Goal: Task Accomplishment & Management: Use online tool/utility

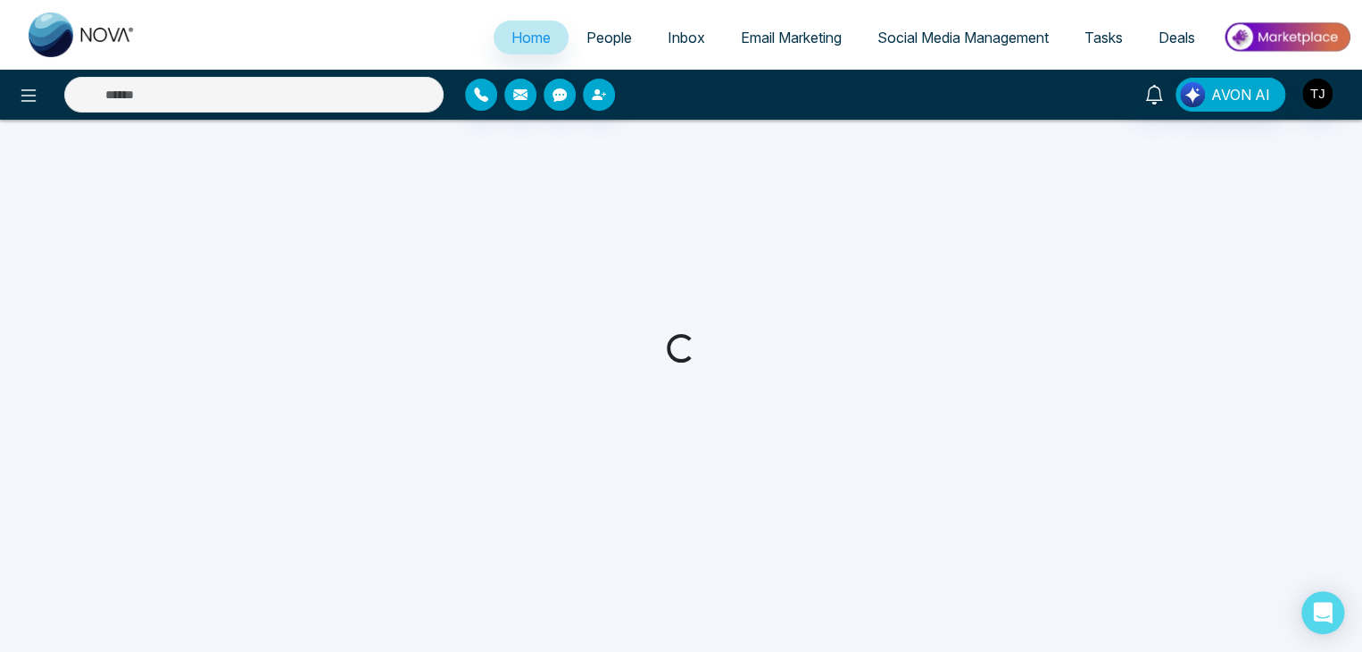
select select "*"
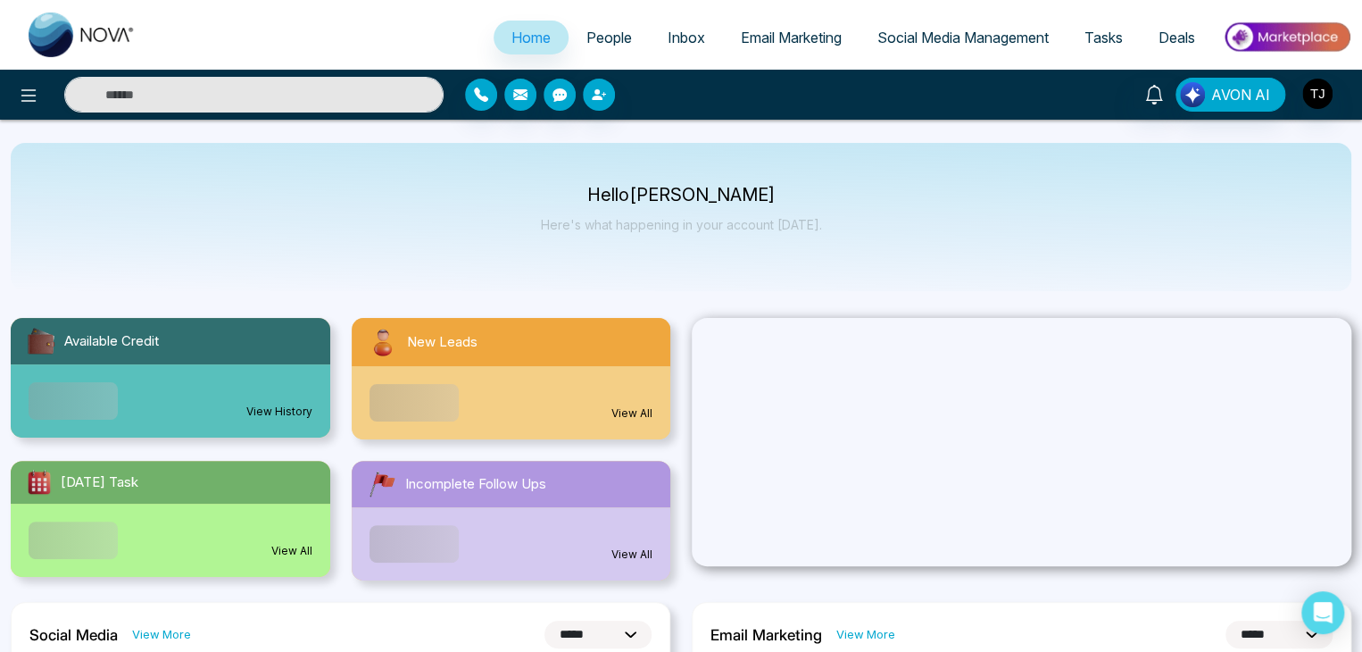
click at [1023, 40] on span "Social Media Management" at bounding box center [962, 38] width 171 height 18
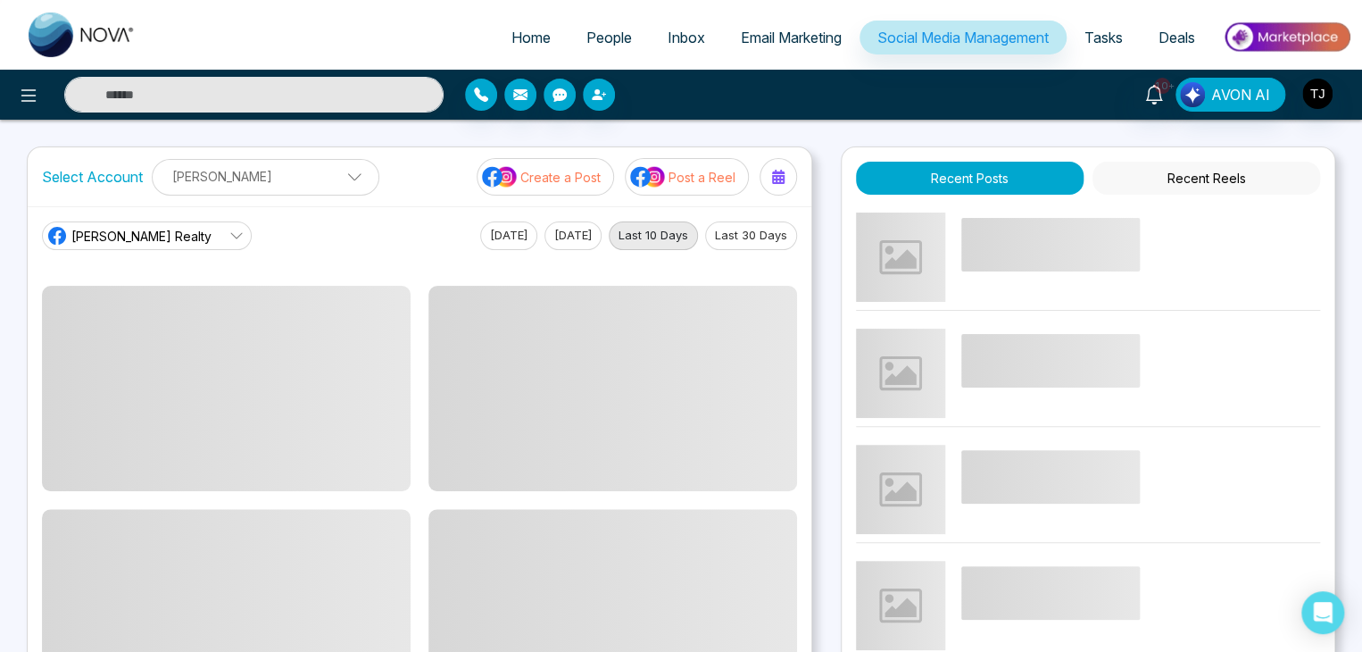
click at [721, 165] on button "Post a Reel" at bounding box center [687, 176] width 124 height 37
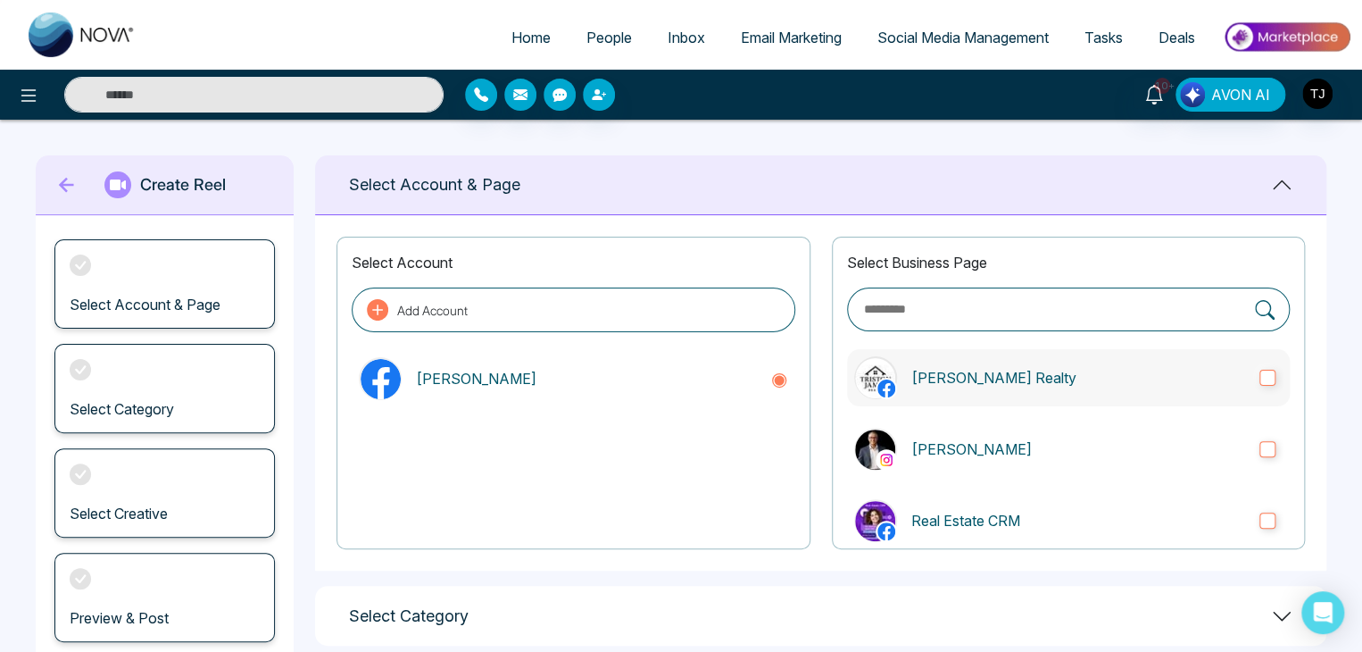
click at [1070, 373] on p "[PERSON_NAME] Realty" at bounding box center [1078, 377] width 334 height 21
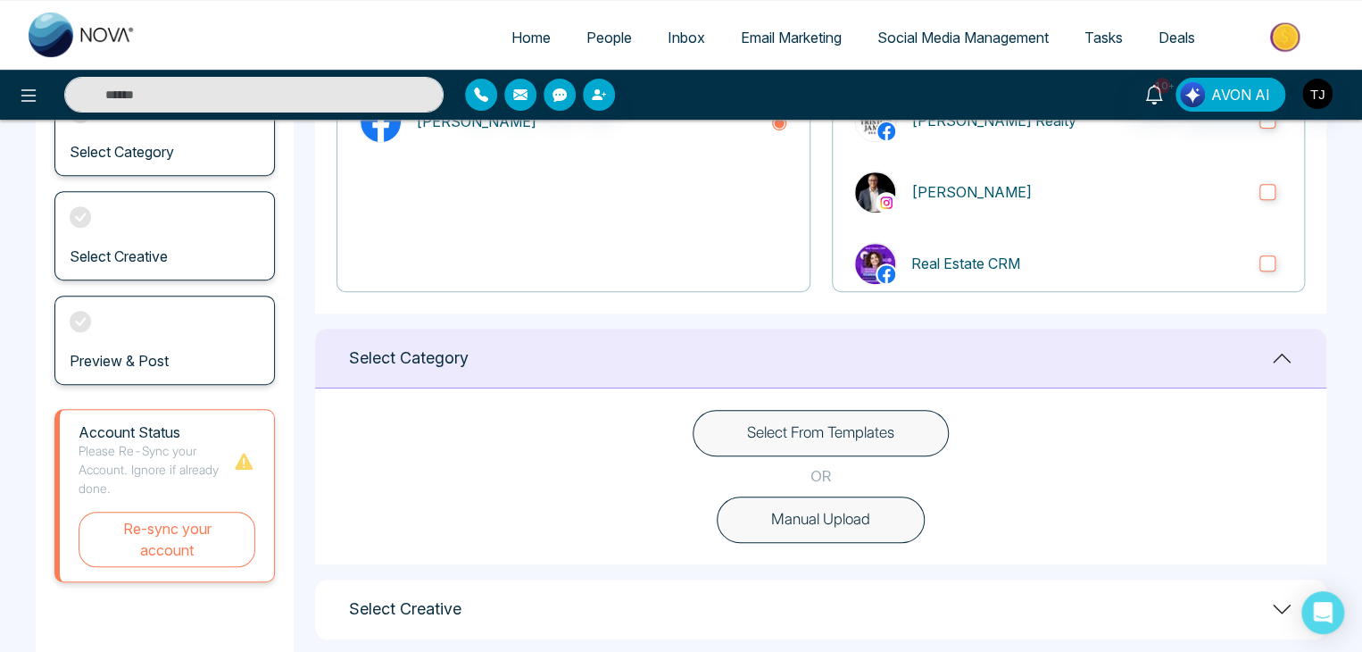
scroll to position [179, 0]
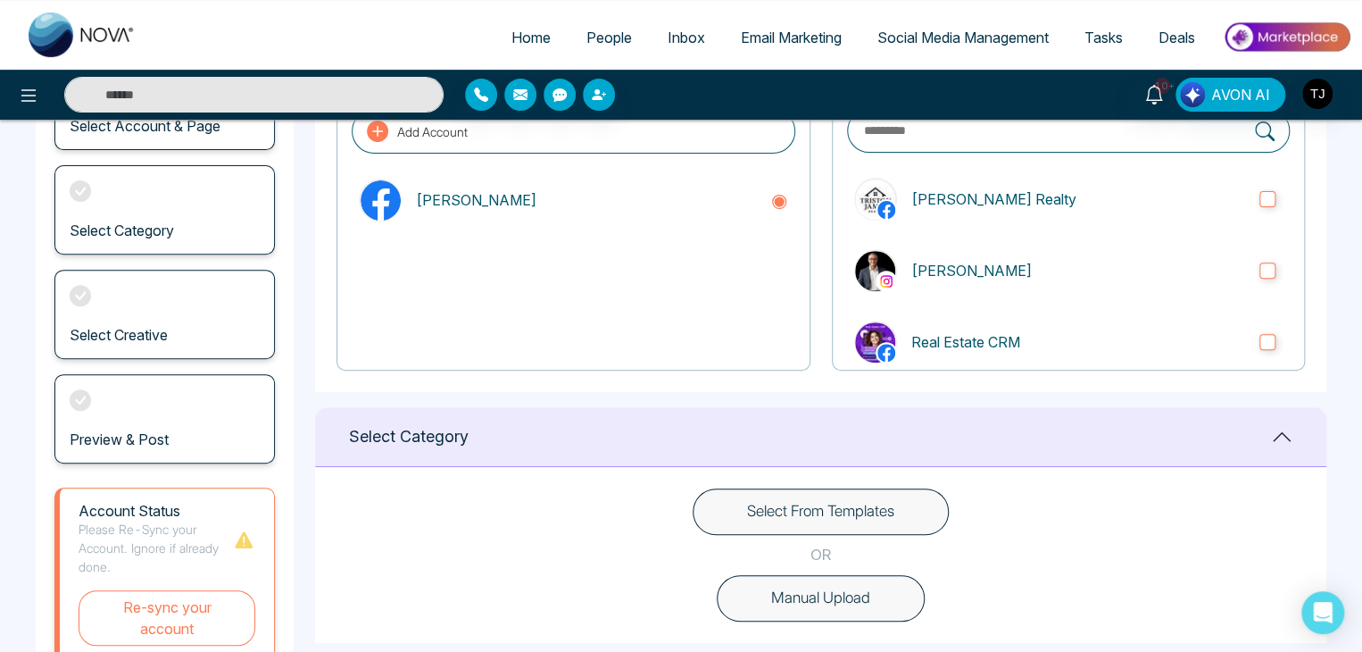
click at [810, 511] on button "Select From Templates" at bounding box center [821, 511] width 256 height 46
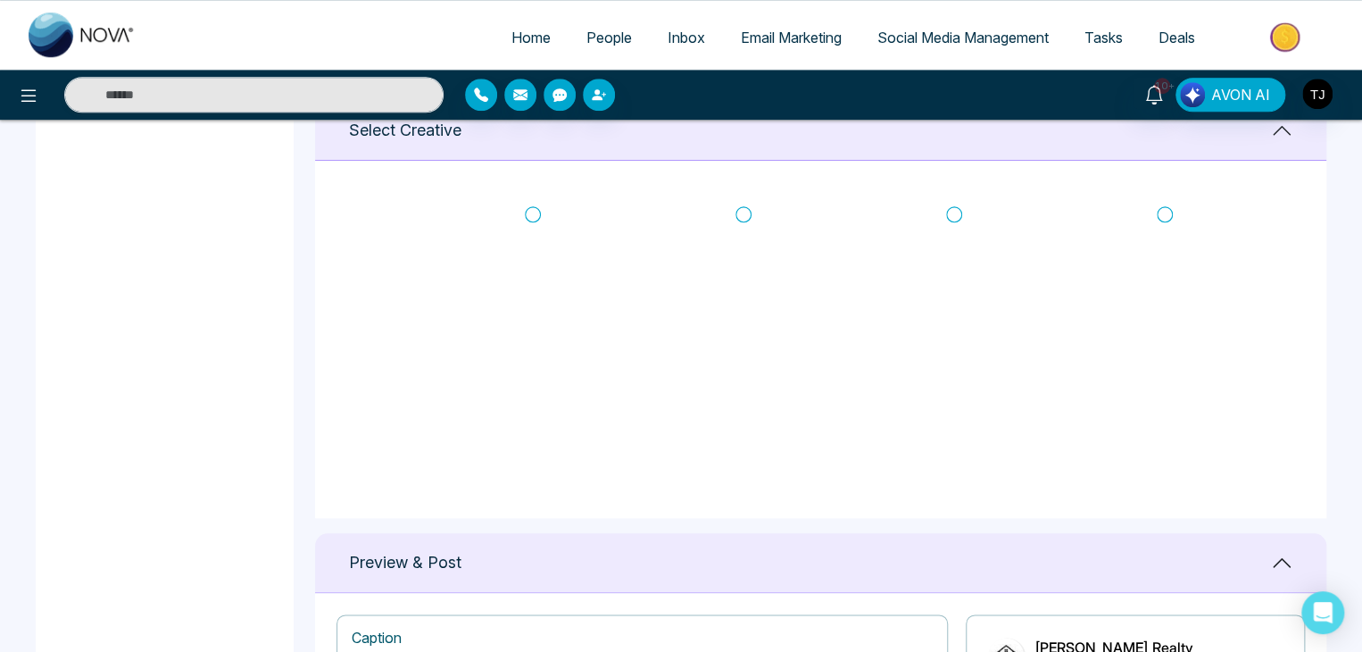
scroll to position [0, 0]
click at [532, 214] on icon at bounding box center [533, 218] width 16 height 18
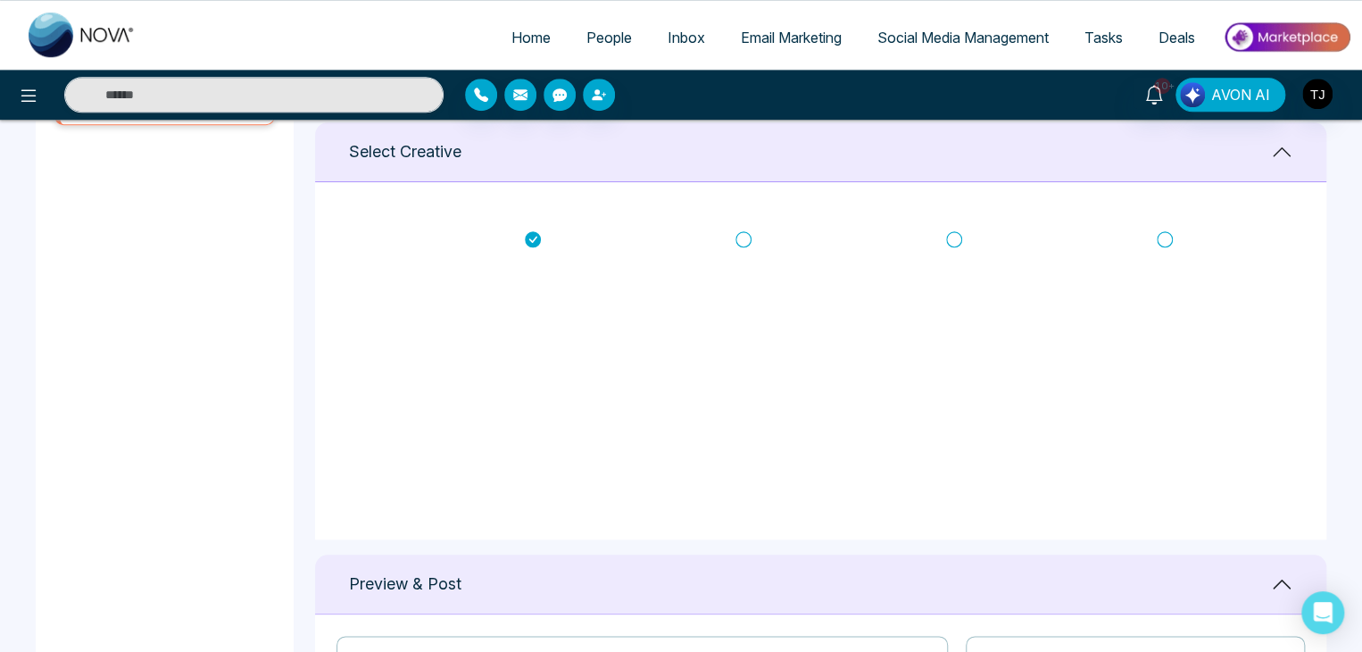
scroll to position [687, 0]
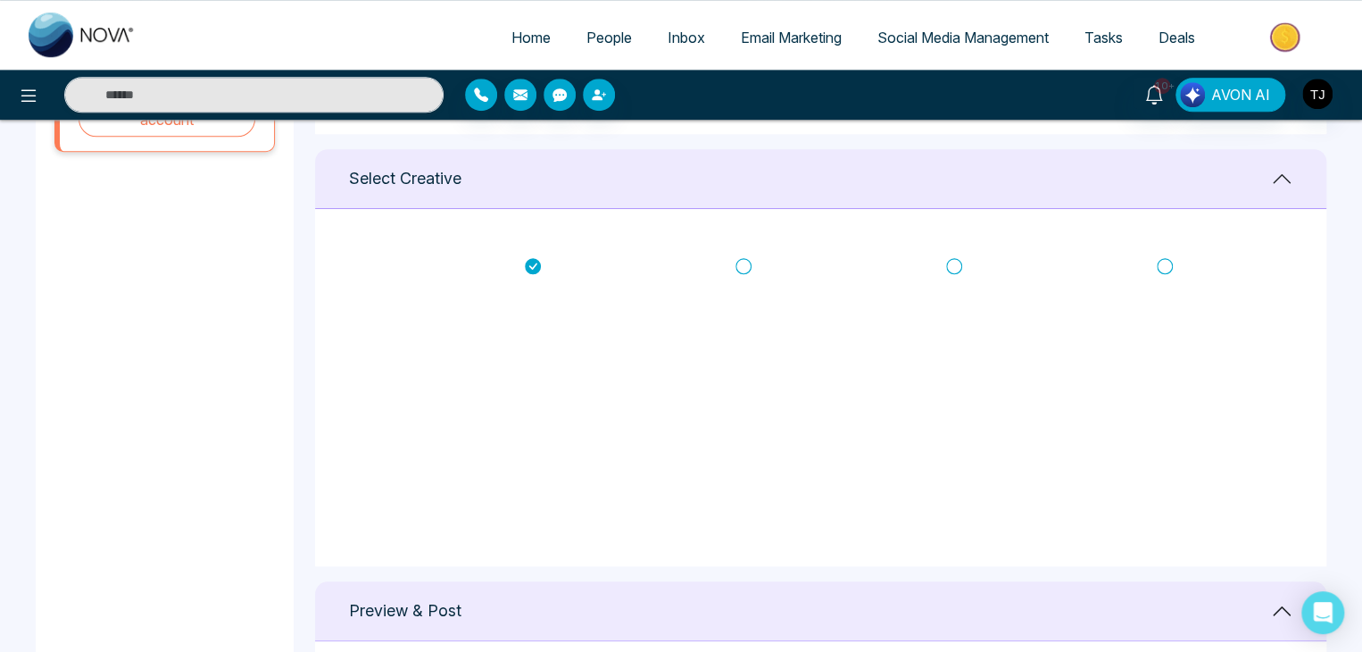
click at [738, 264] on icon at bounding box center [743, 266] width 16 height 18
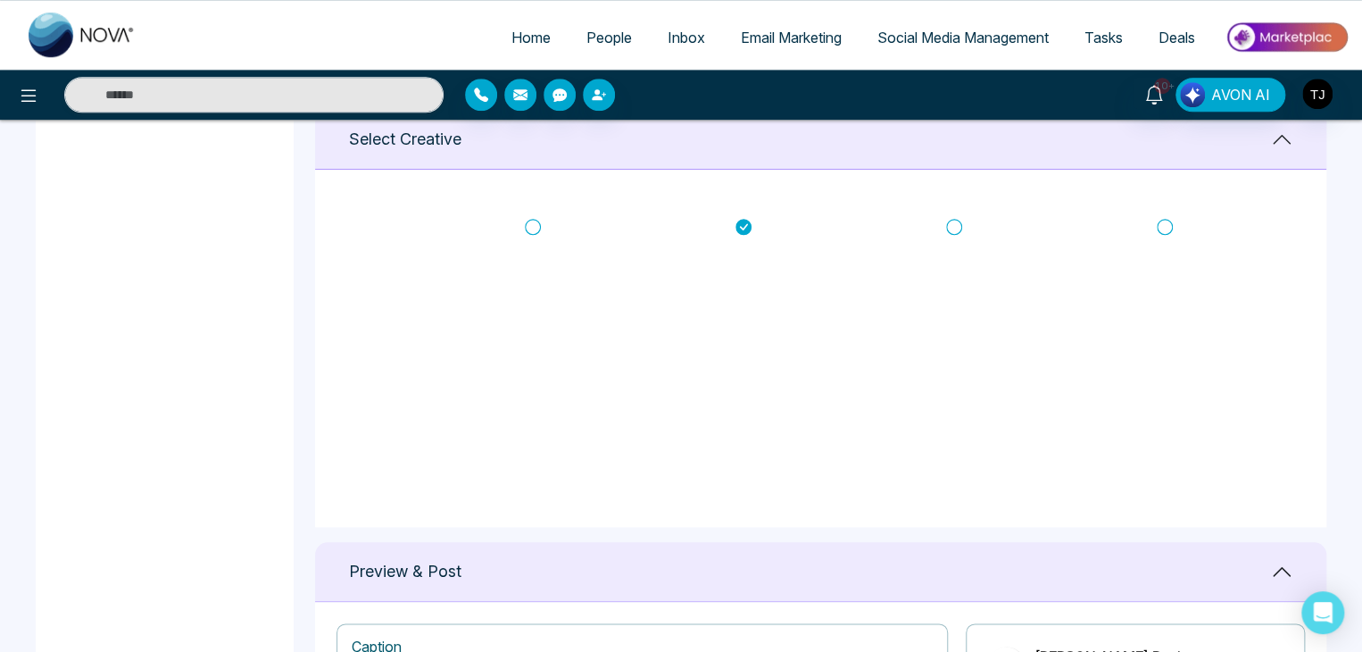
scroll to position [702, 0]
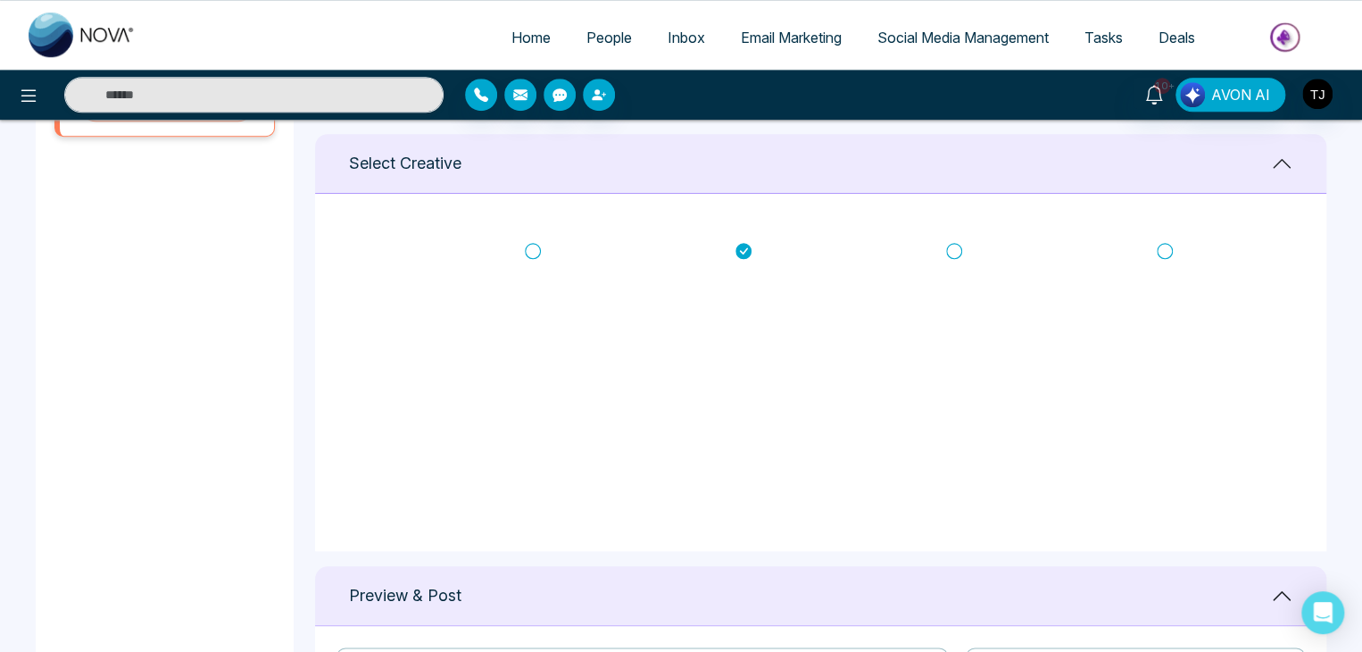
click at [956, 245] on icon at bounding box center [954, 251] width 16 height 18
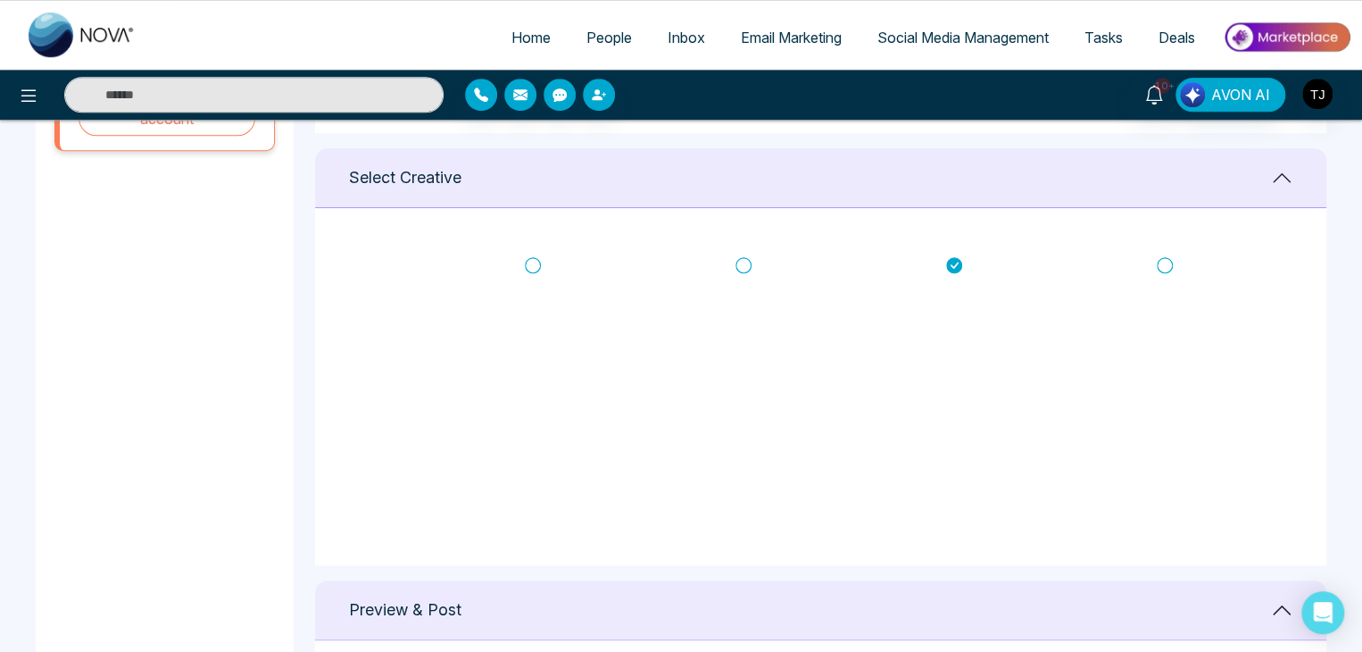
scroll to position [682, 0]
click at [1164, 265] on icon at bounding box center [1165, 271] width 16 height 18
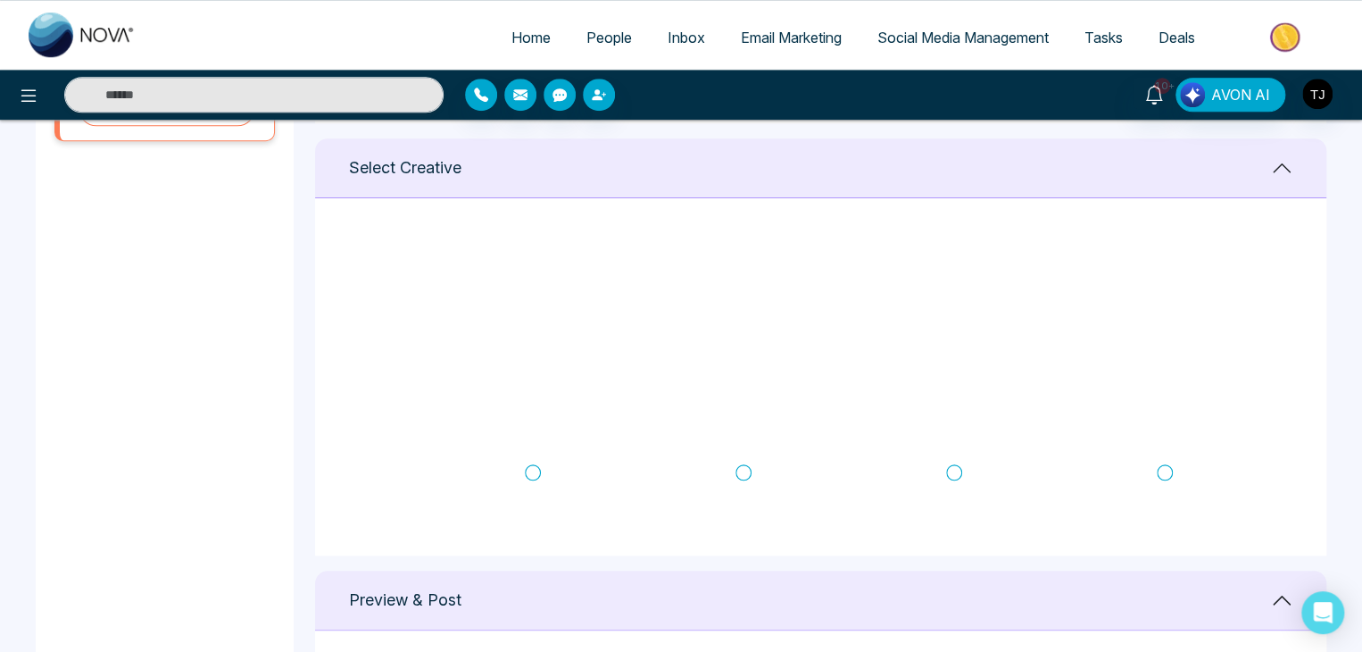
scroll to position [0, 0]
click at [951, 253] on icon at bounding box center [954, 255] width 16 height 18
type textarea "**********"
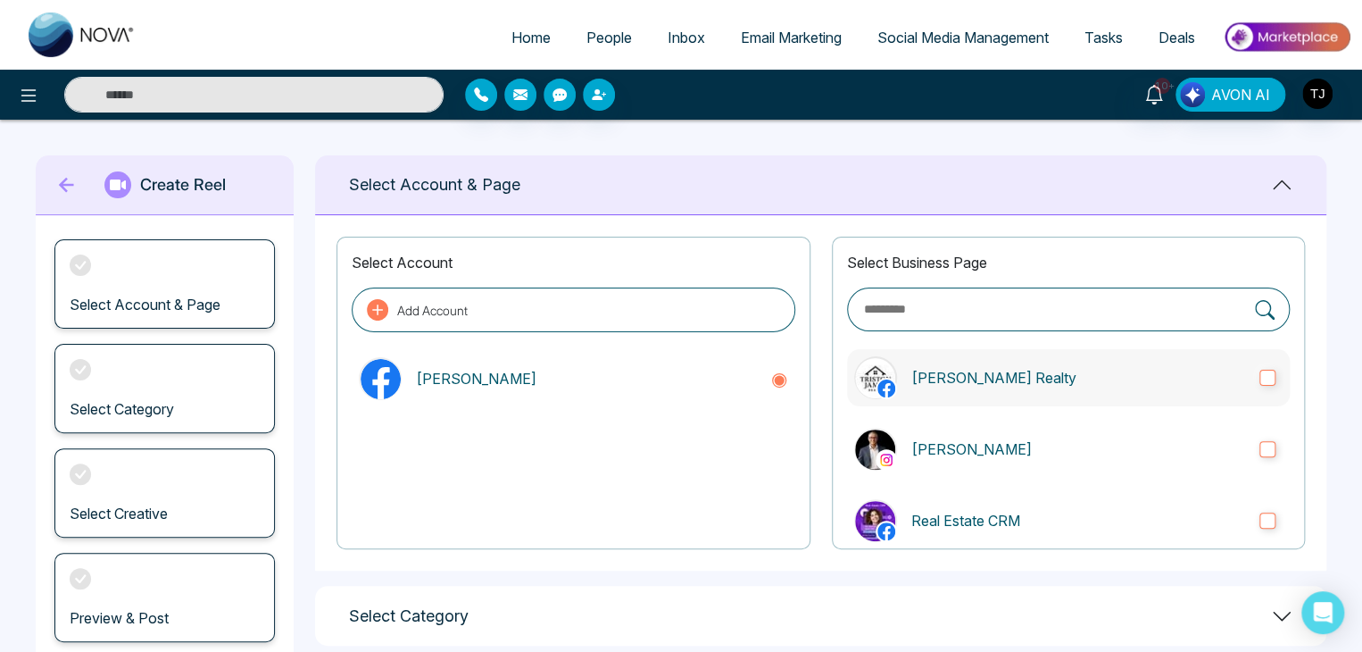
click at [1210, 384] on p "[PERSON_NAME] Realty" at bounding box center [1078, 377] width 334 height 21
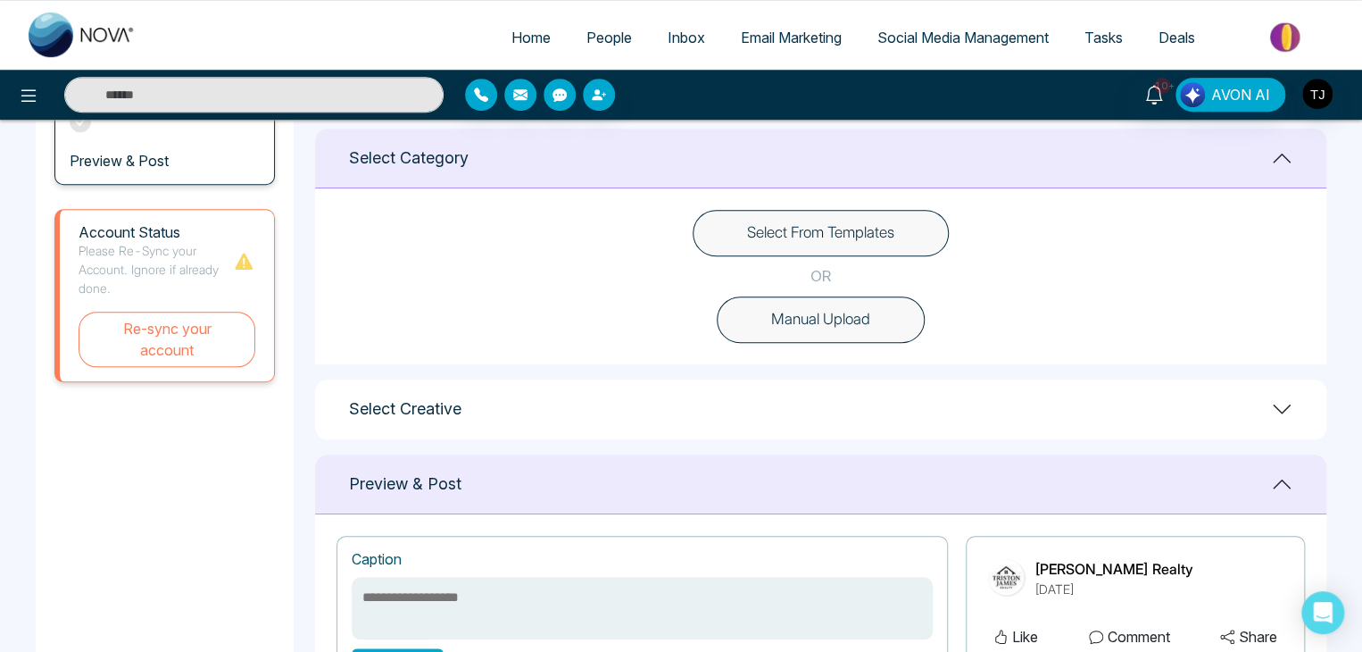
scroll to position [444, 0]
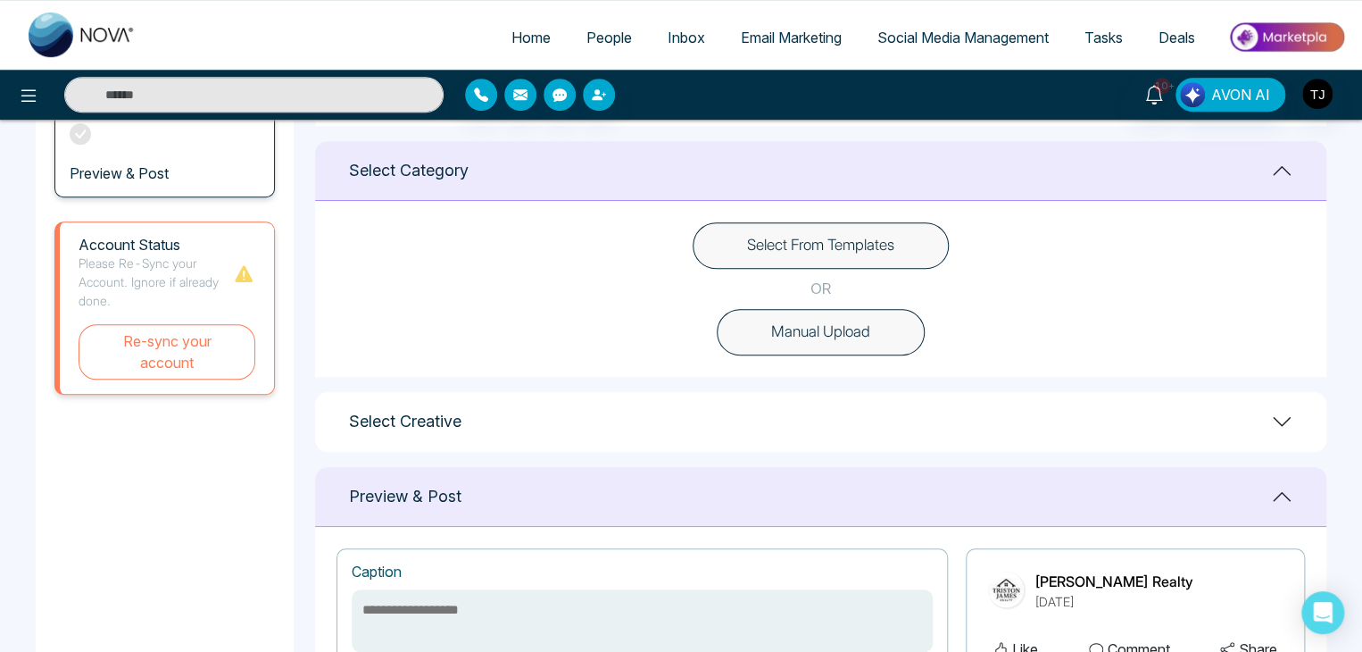
click at [881, 229] on button "Select From Templates" at bounding box center [821, 245] width 256 height 46
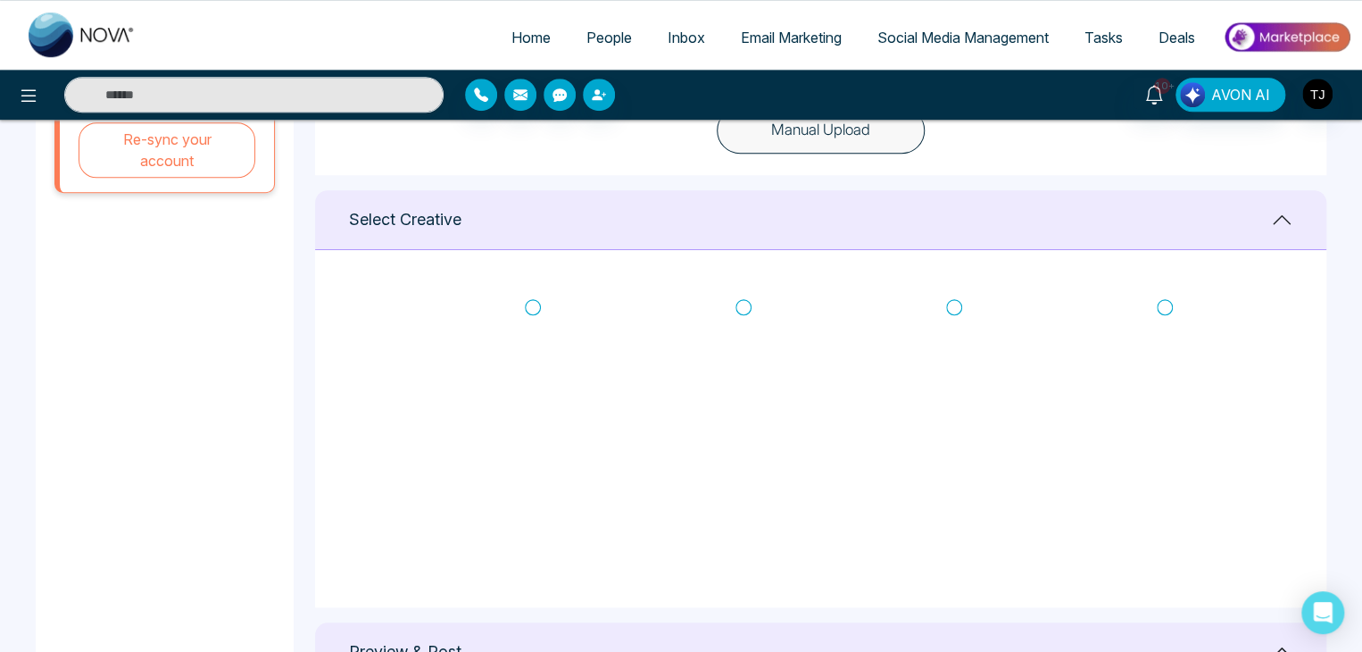
scroll to position [646, 0]
click at [536, 304] on icon at bounding box center [533, 307] width 16 height 18
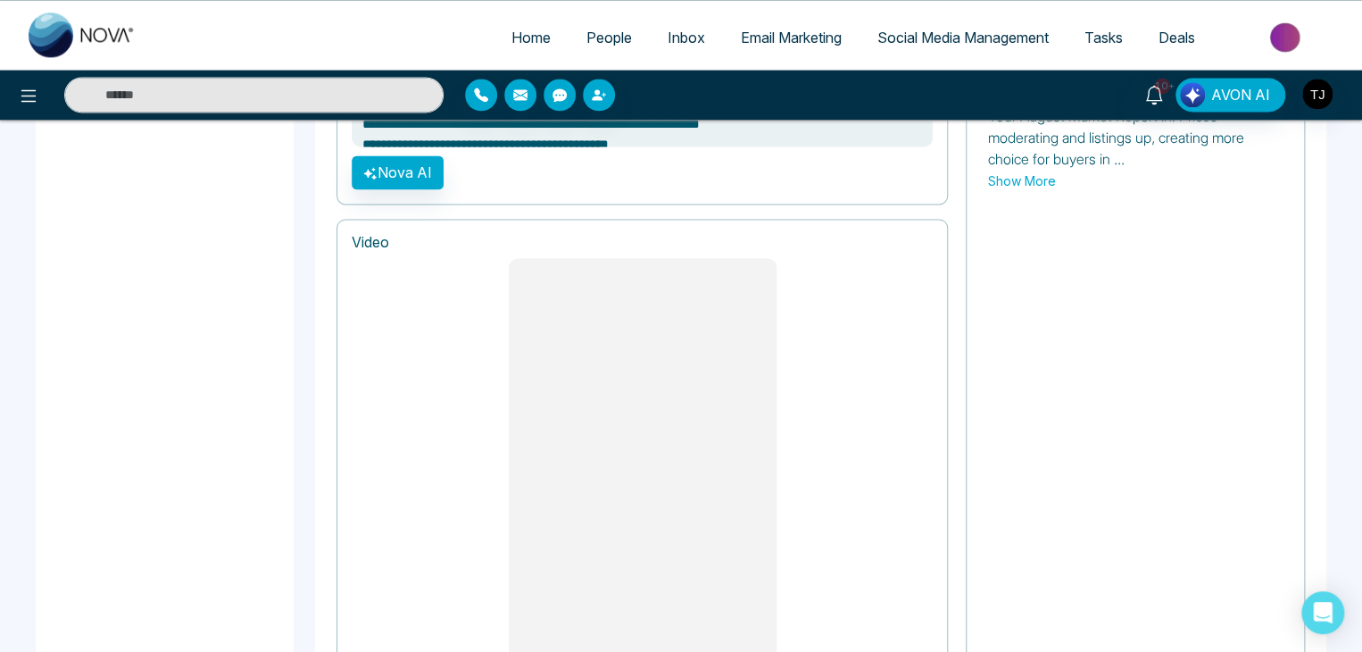
scroll to position [1504, 0]
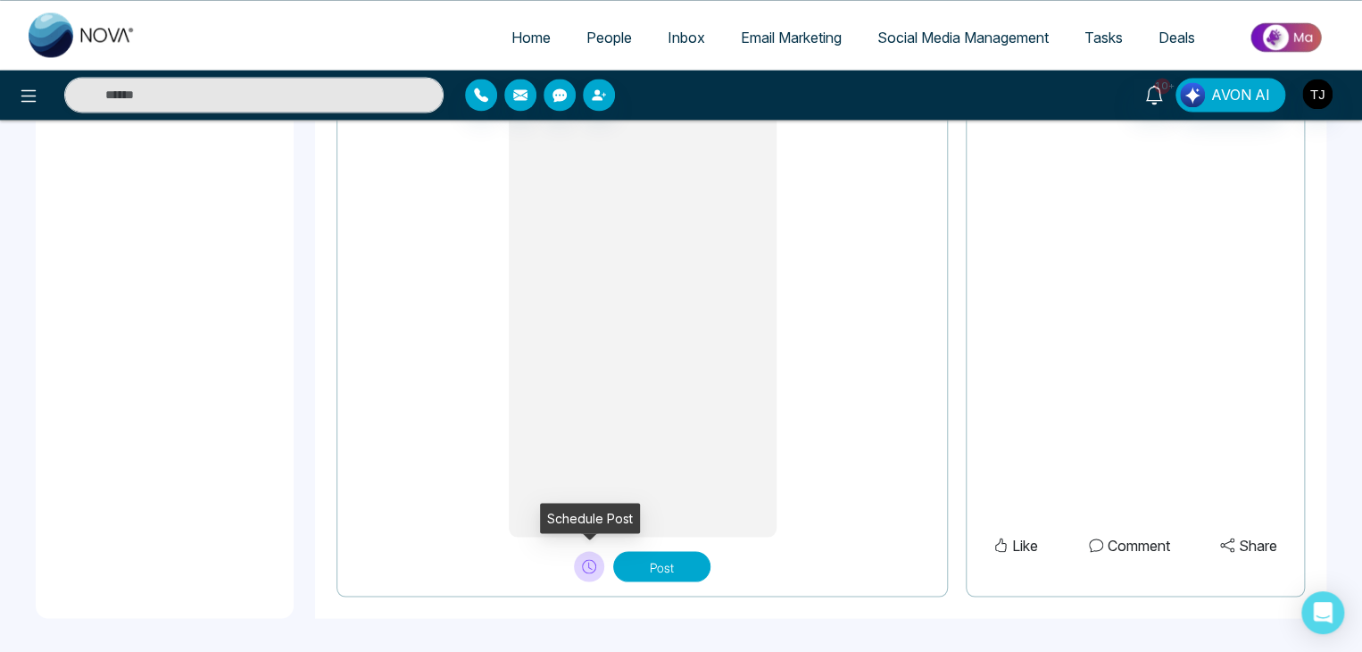
click at [597, 558] on button at bounding box center [589, 566] width 30 height 30
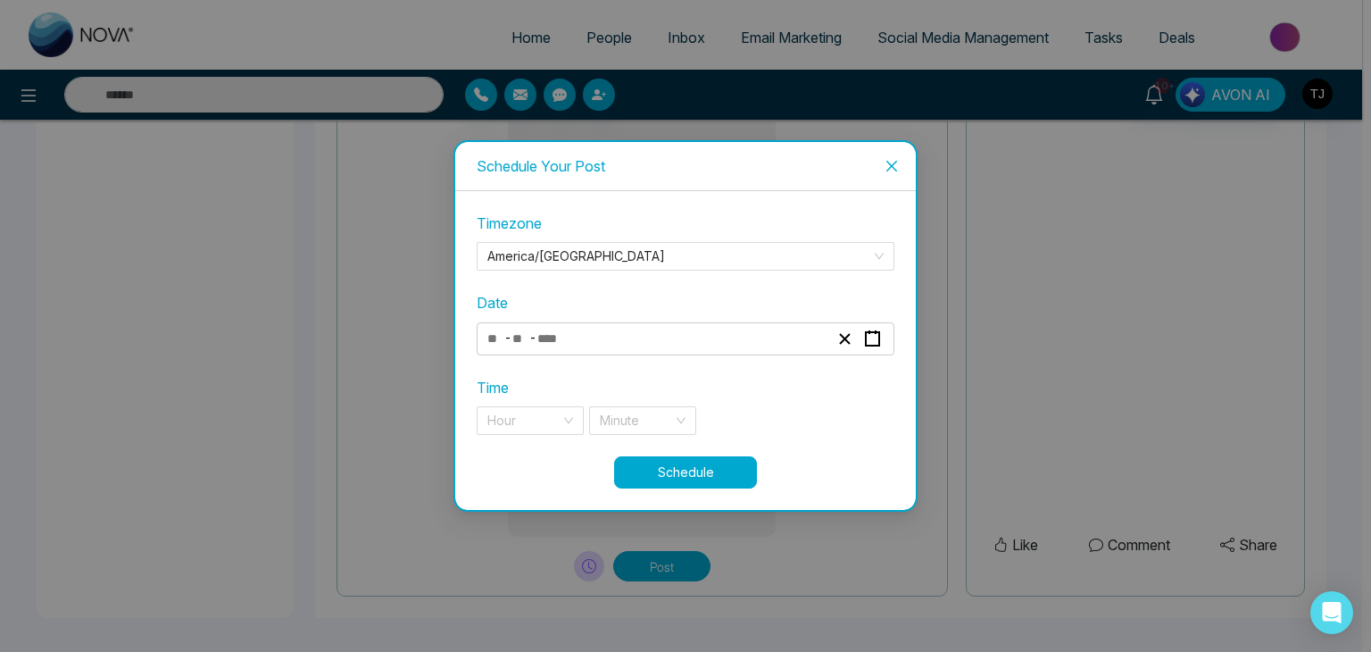
click at [885, 352] on div "- -" at bounding box center [686, 338] width 418 height 33
click at [959, 49] on div "Schedule Your Post Timezone America/Toronto Date - - Time Hour Minute Schedule" at bounding box center [685, 326] width 1371 height 652
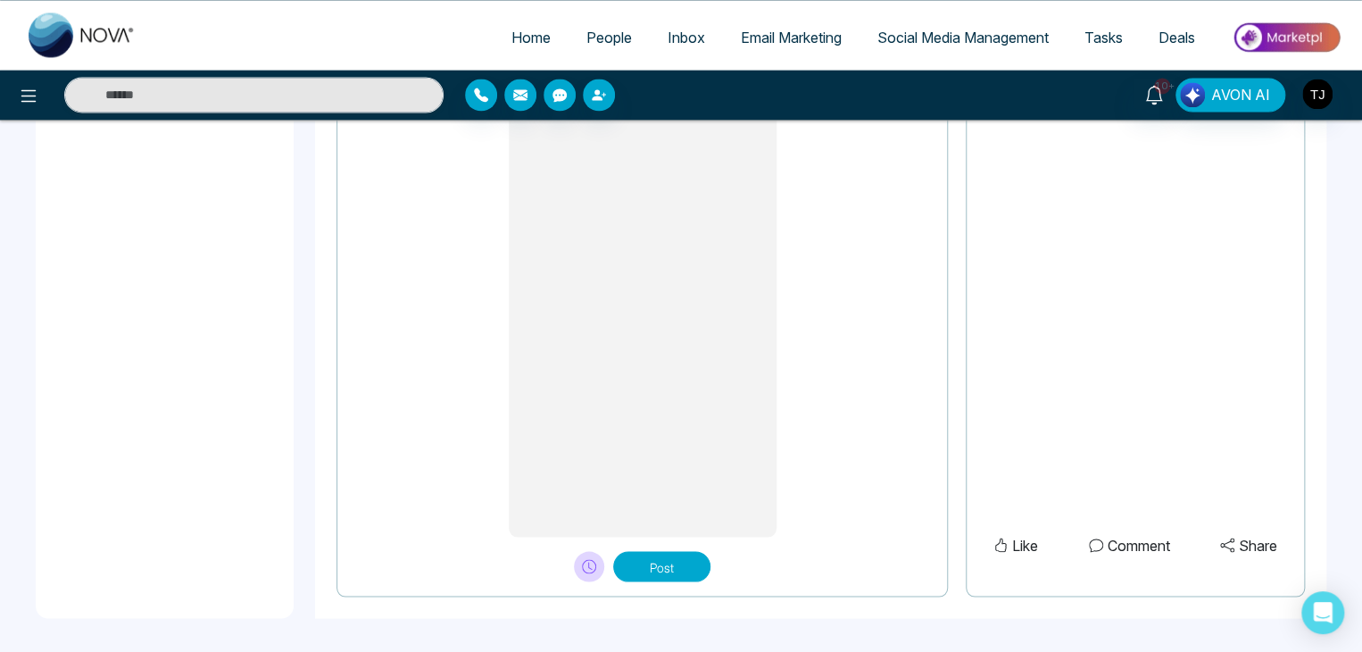
click at [947, 44] on span "Social Media Management" at bounding box center [962, 38] width 171 height 18
type textarea "**********"
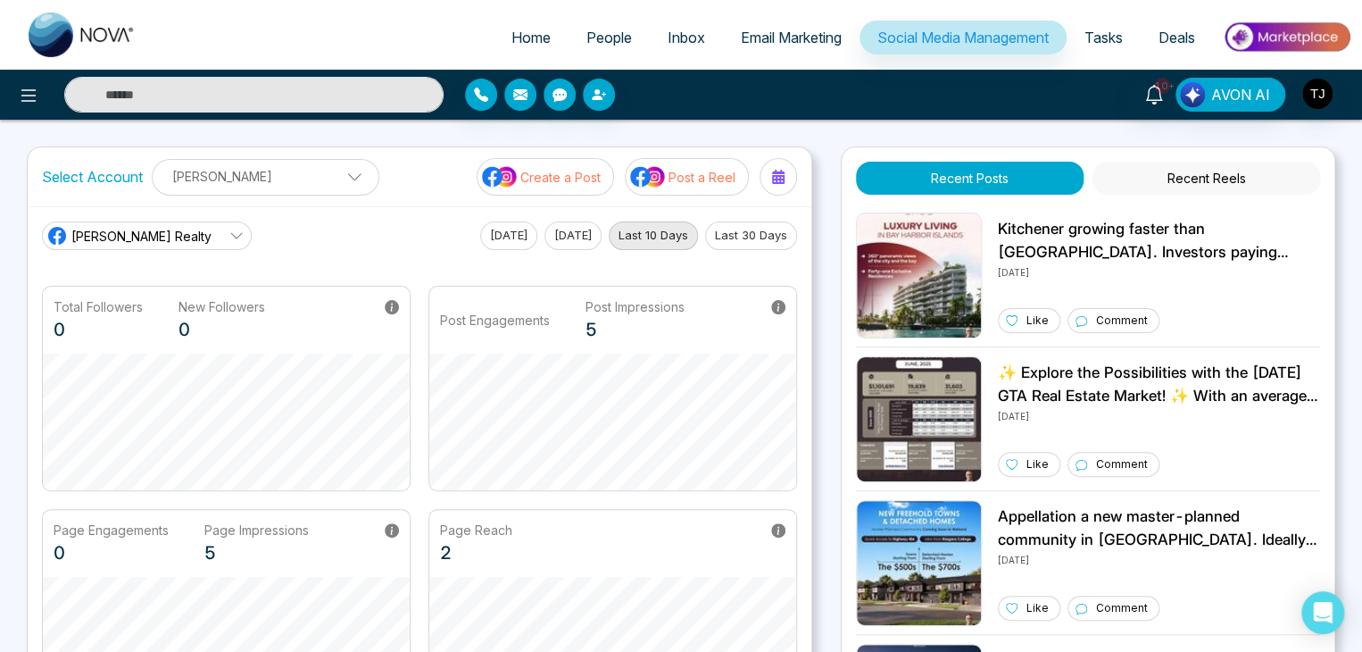
click at [517, 35] on span "Home" at bounding box center [530, 38] width 39 height 18
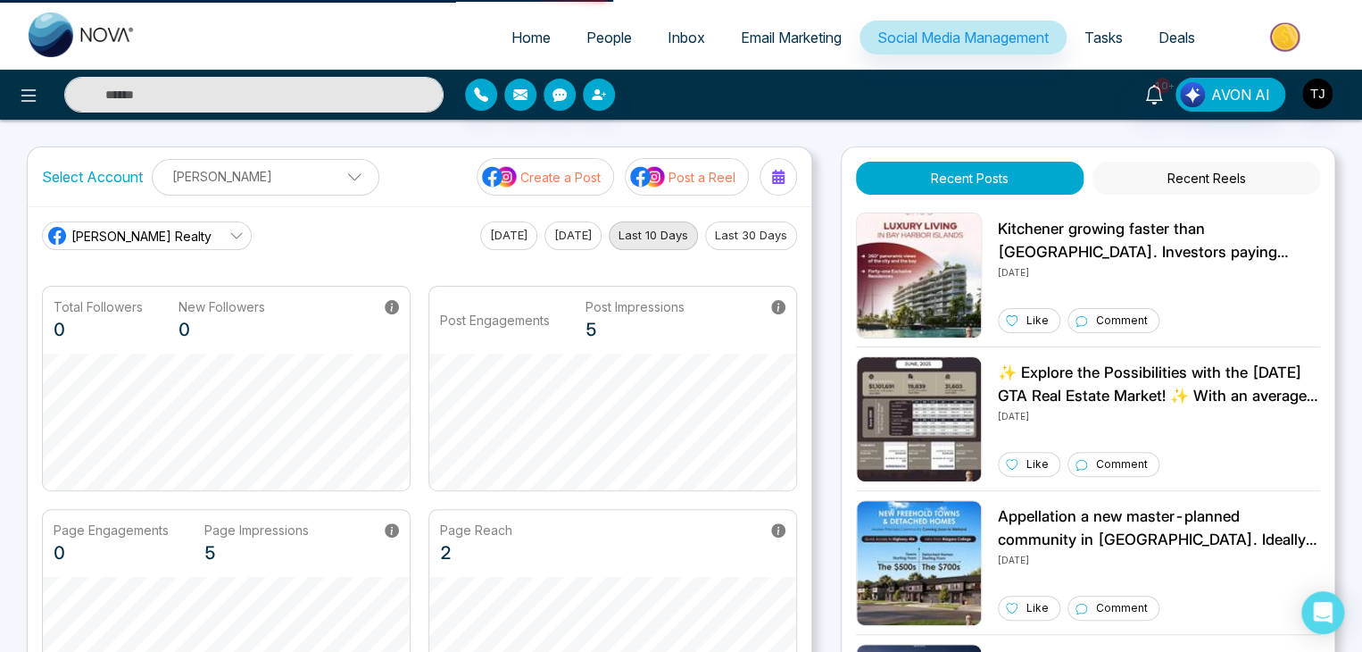
select select "*"
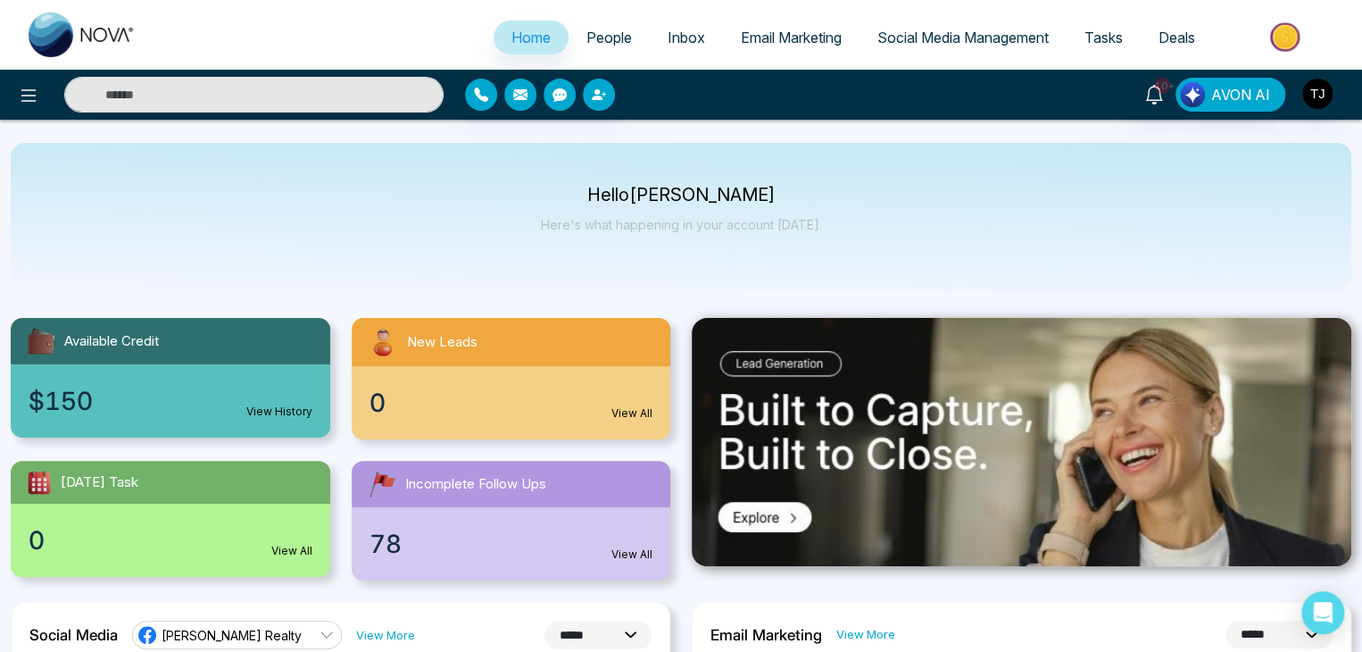
click at [982, 29] on span "Social Media Management" at bounding box center [962, 38] width 171 height 18
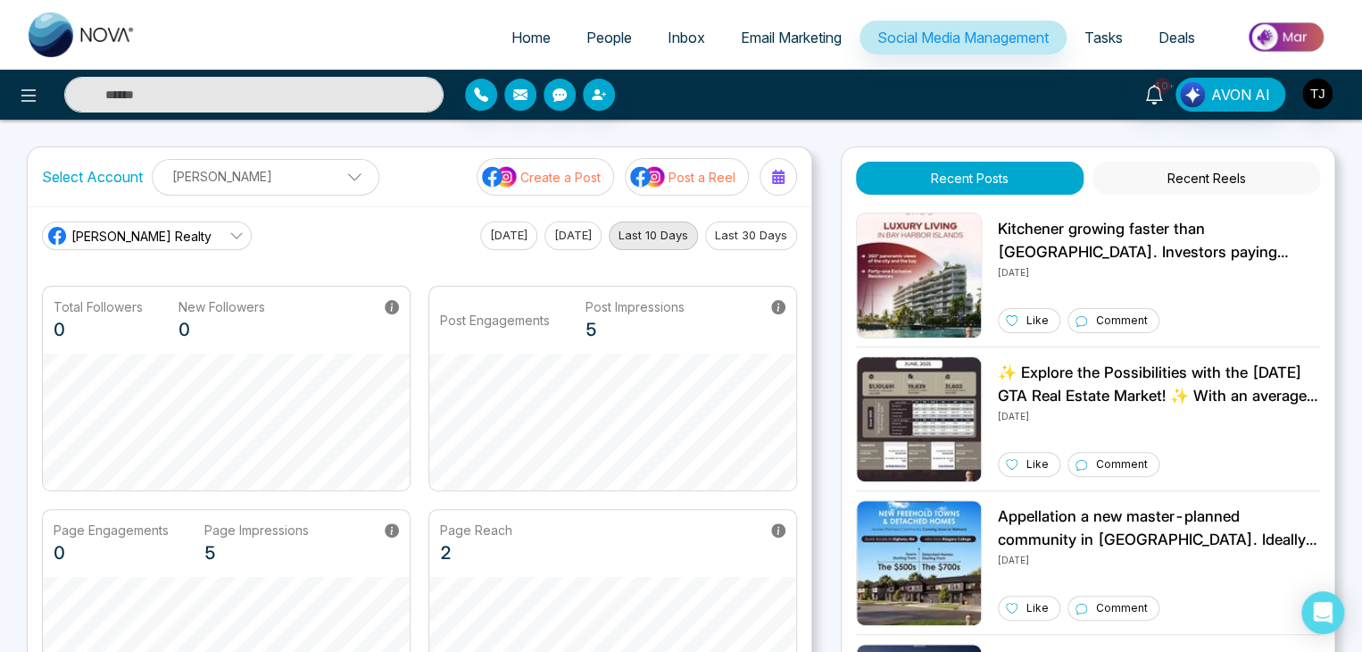
click at [714, 176] on p "Post a Reel" at bounding box center [702, 177] width 67 height 19
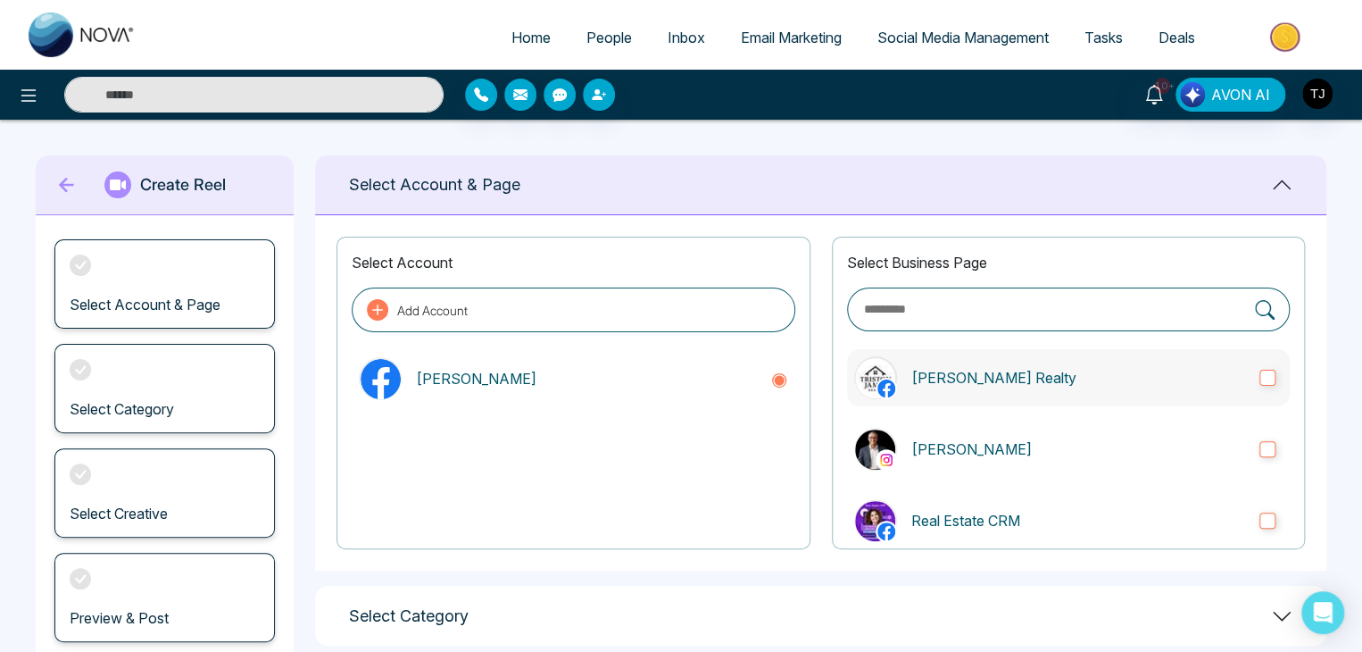
click at [973, 370] on p "Triston James Realty" at bounding box center [1078, 377] width 334 height 21
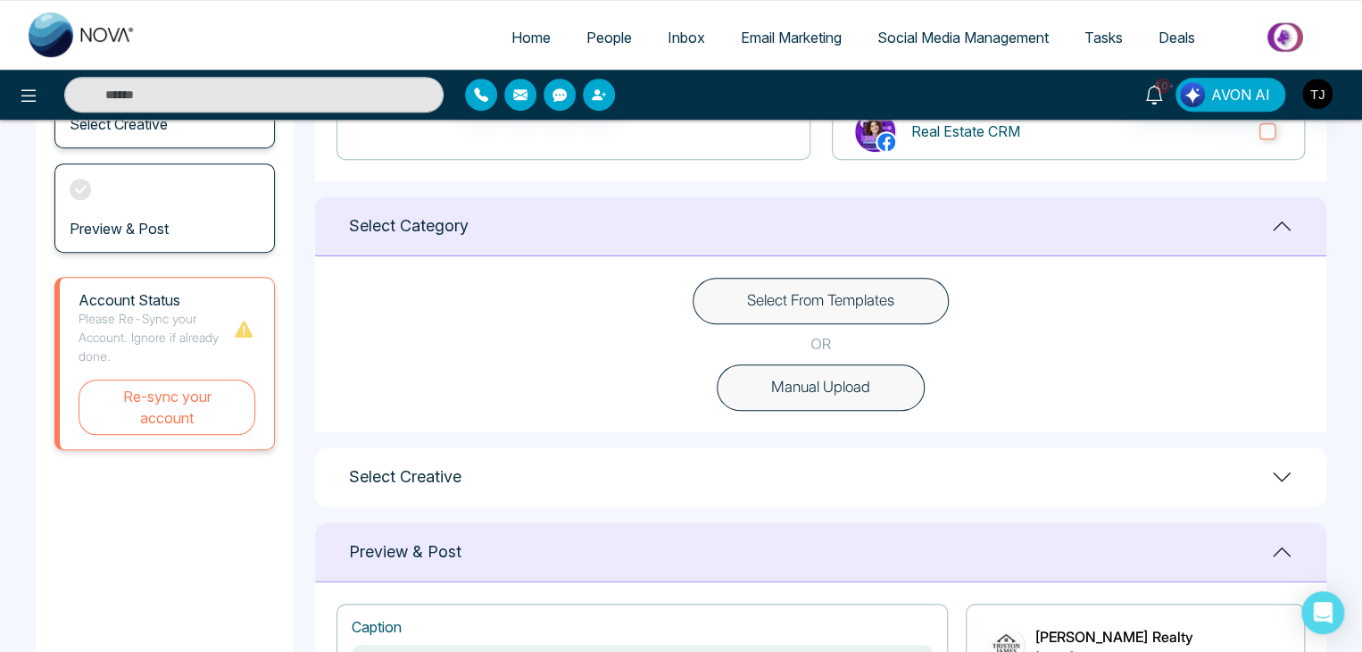
scroll to position [489, 0]
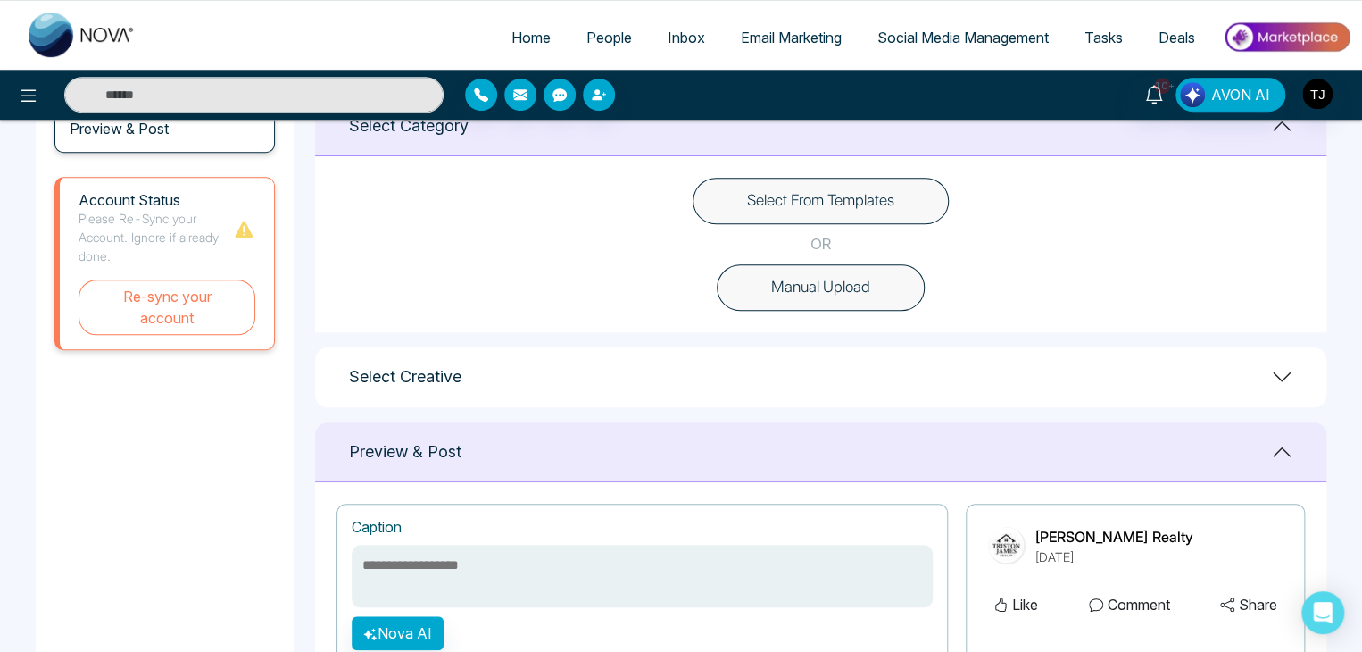
click at [787, 191] on button "Select From Templates" at bounding box center [821, 201] width 256 height 46
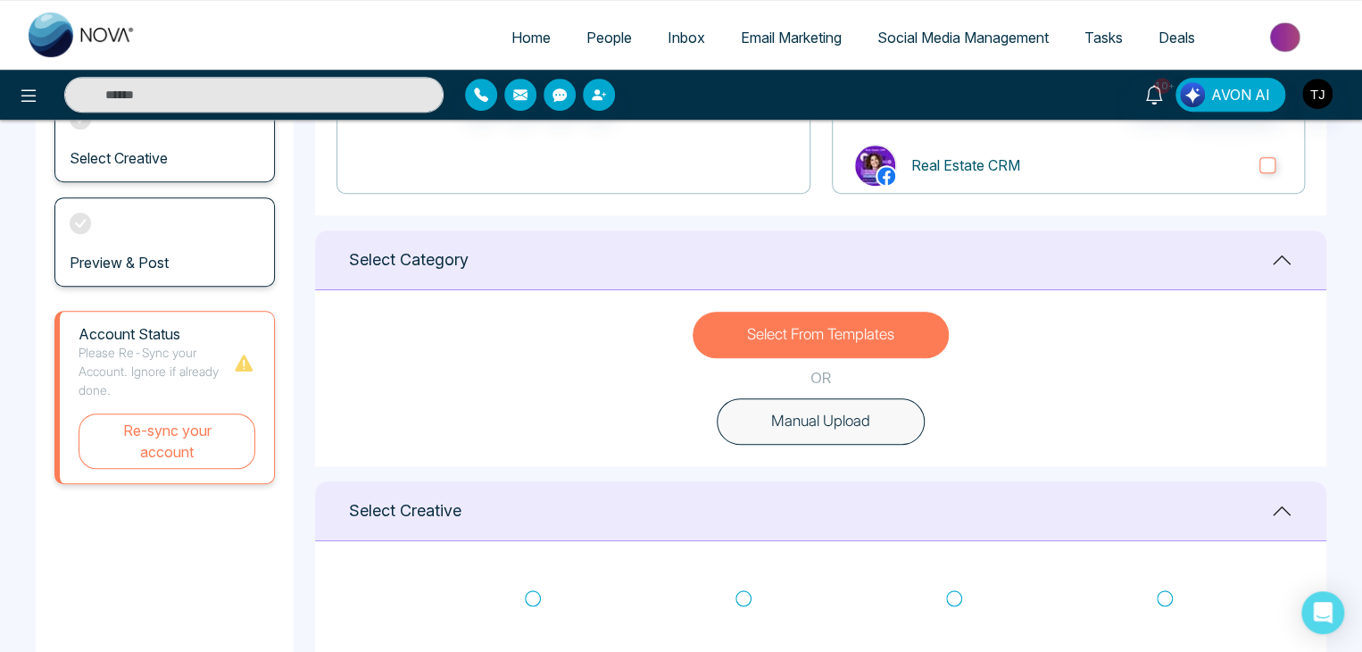
scroll to position [334, 0]
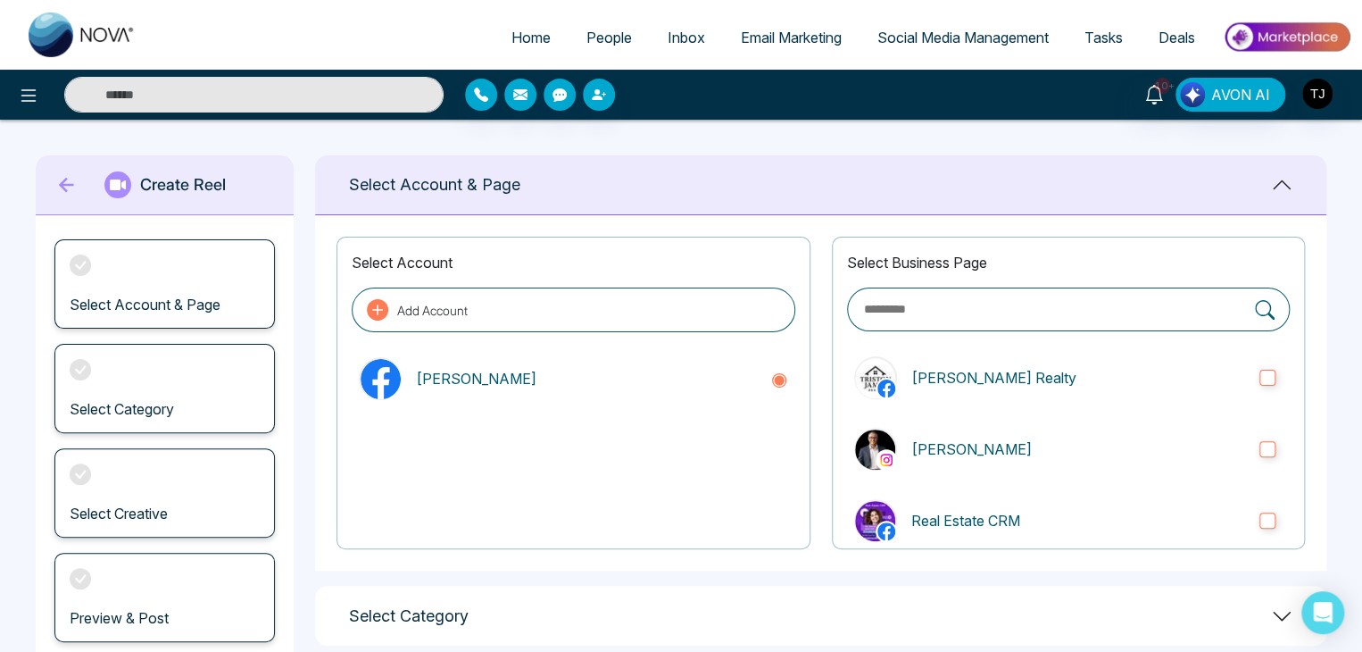
click at [806, 35] on span "Email Marketing" at bounding box center [791, 38] width 101 height 18
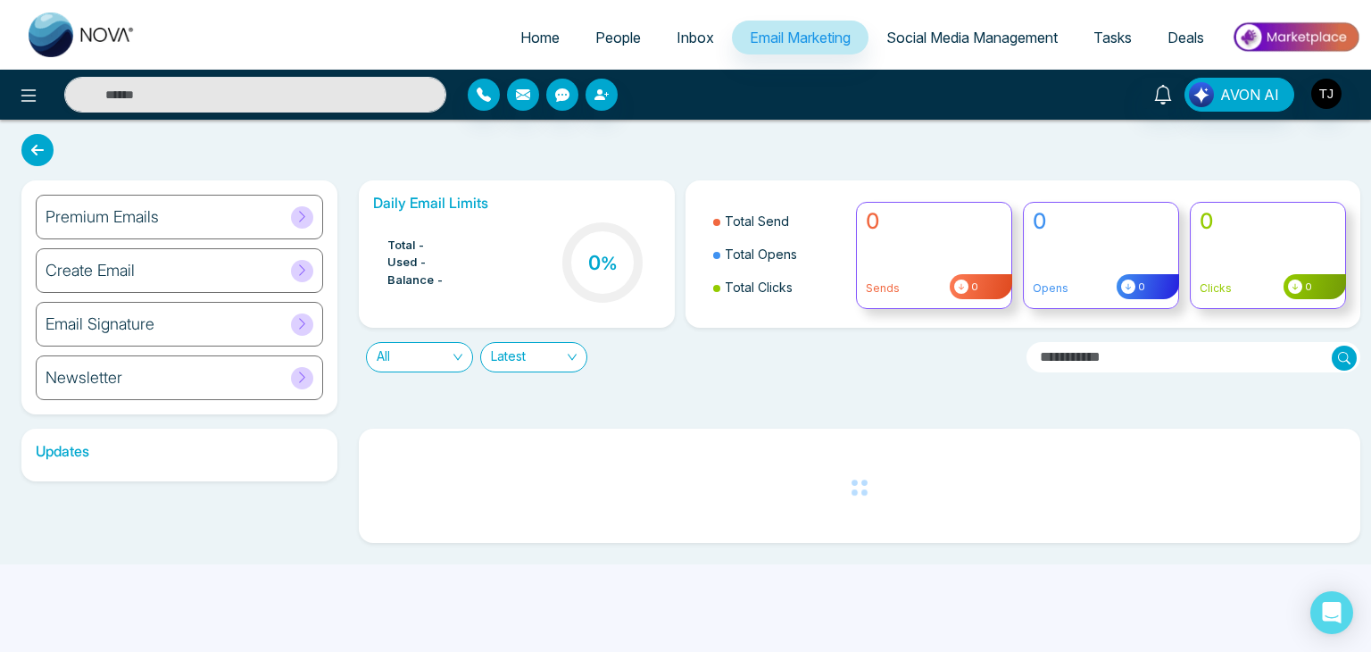
click at [527, 28] on link "Home" at bounding box center [540, 38] width 75 height 34
select select "*"
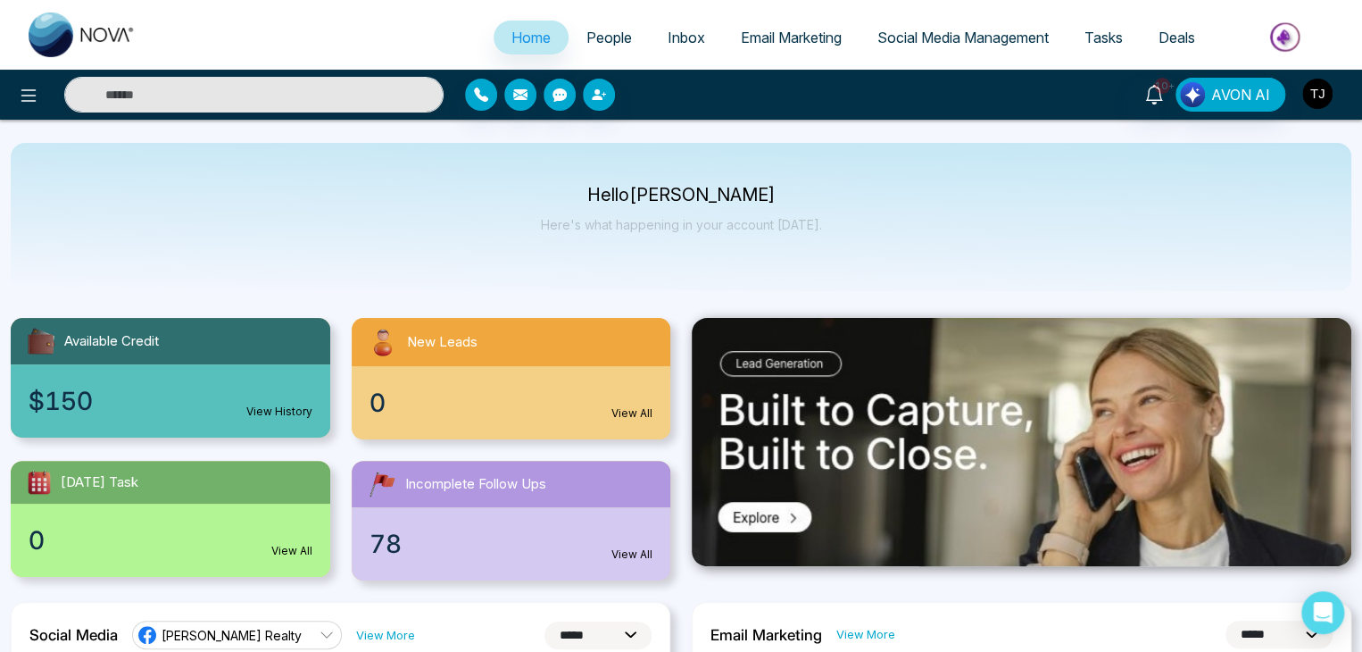
click at [1309, 83] on img "button" at bounding box center [1317, 94] width 30 height 30
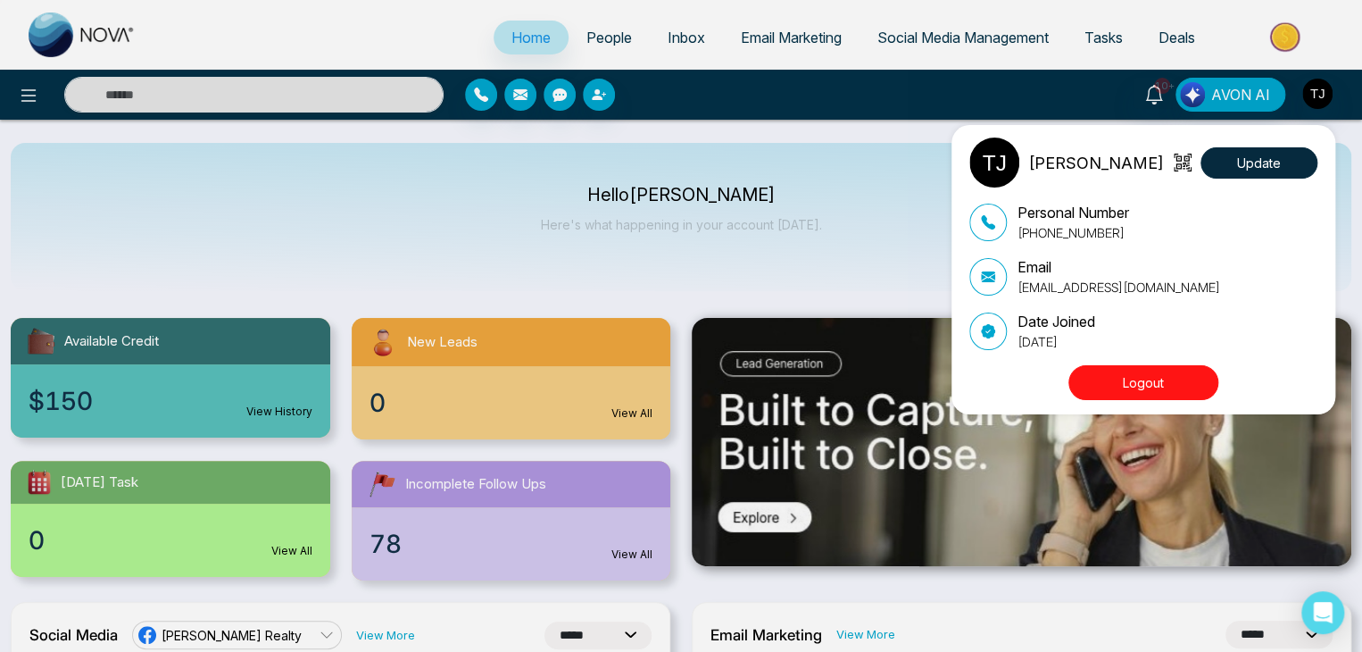
click at [1170, 394] on button "Logout" at bounding box center [1143, 382] width 150 height 35
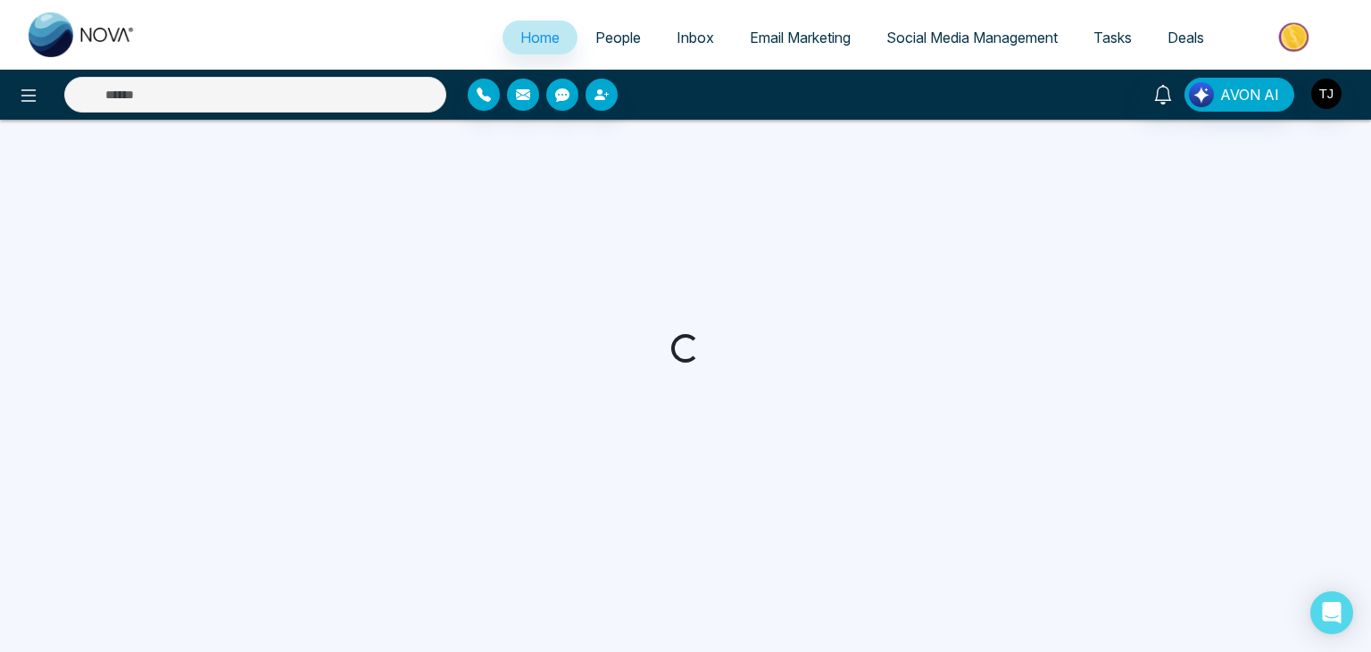
select select "*"
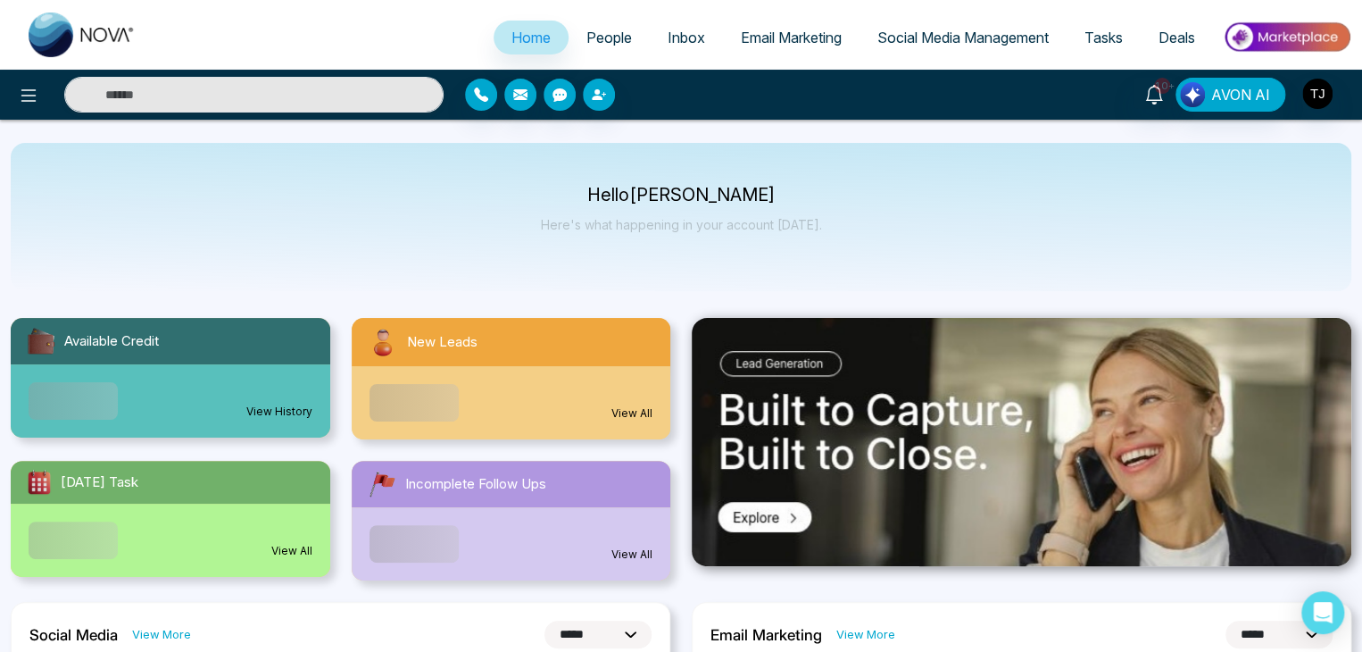
click at [621, 38] on link "People" at bounding box center [609, 38] width 81 height 34
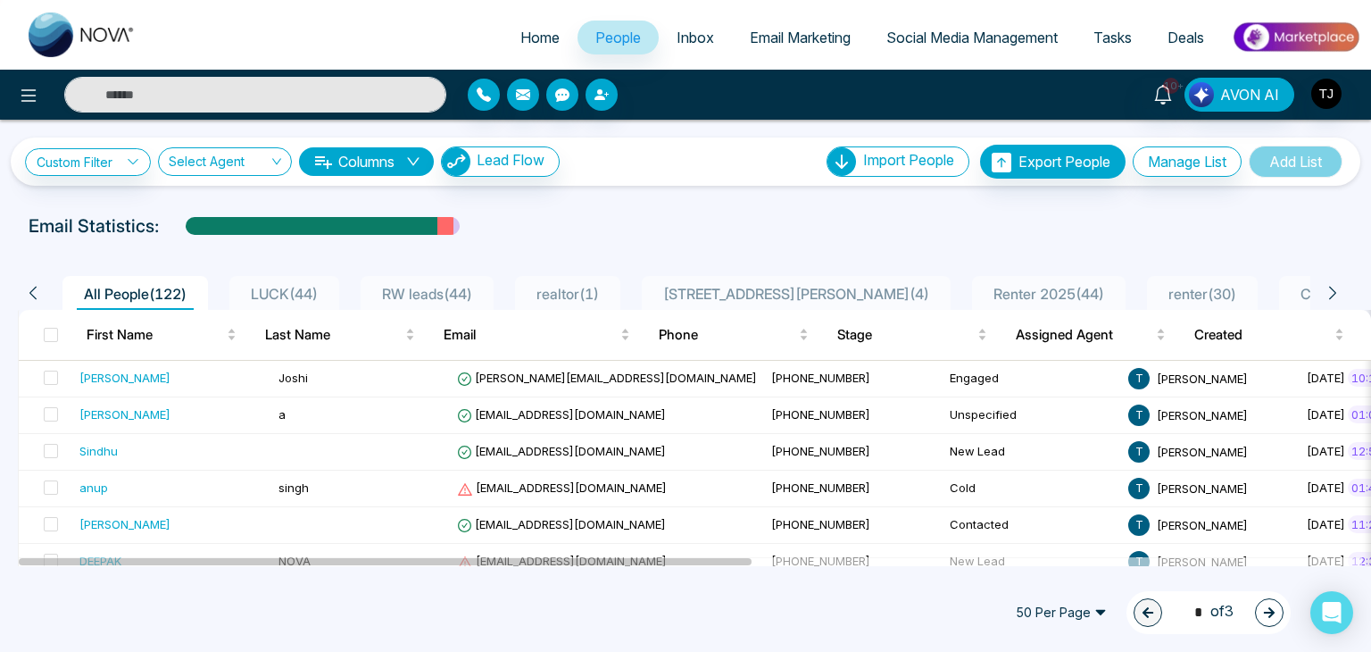
click at [532, 33] on span "Home" at bounding box center [539, 38] width 39 height 18
select select "*"
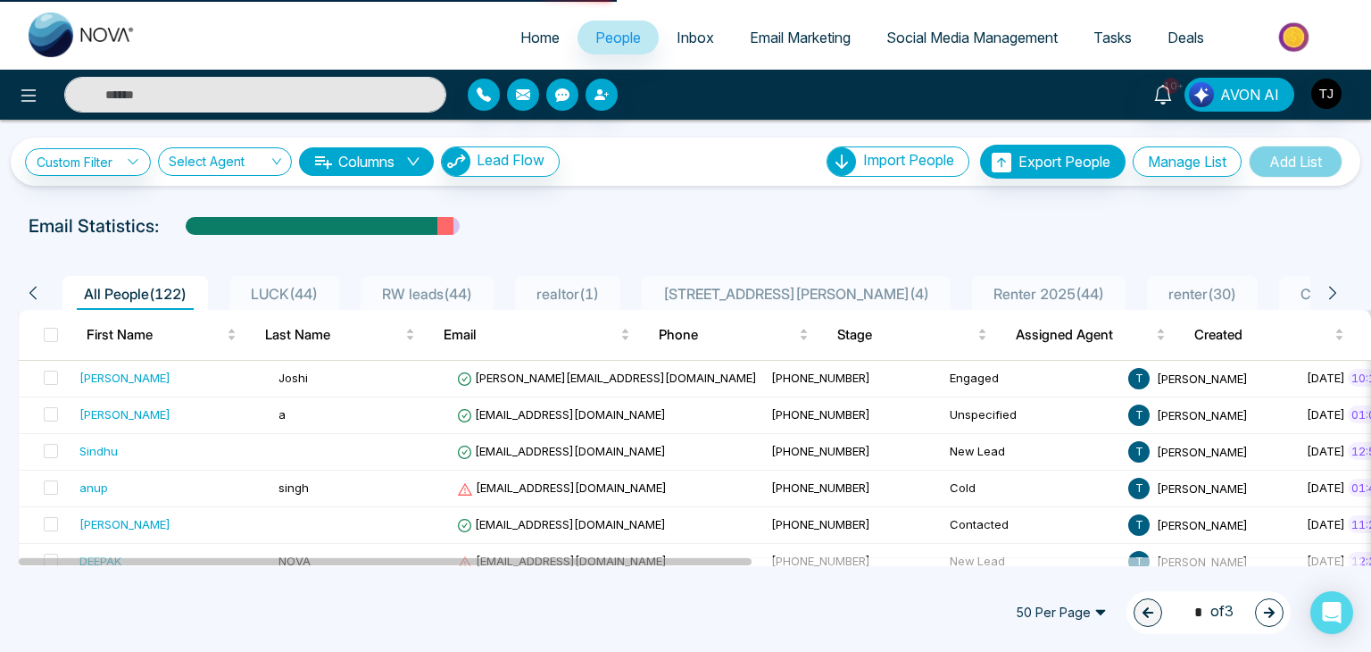
select select "*"
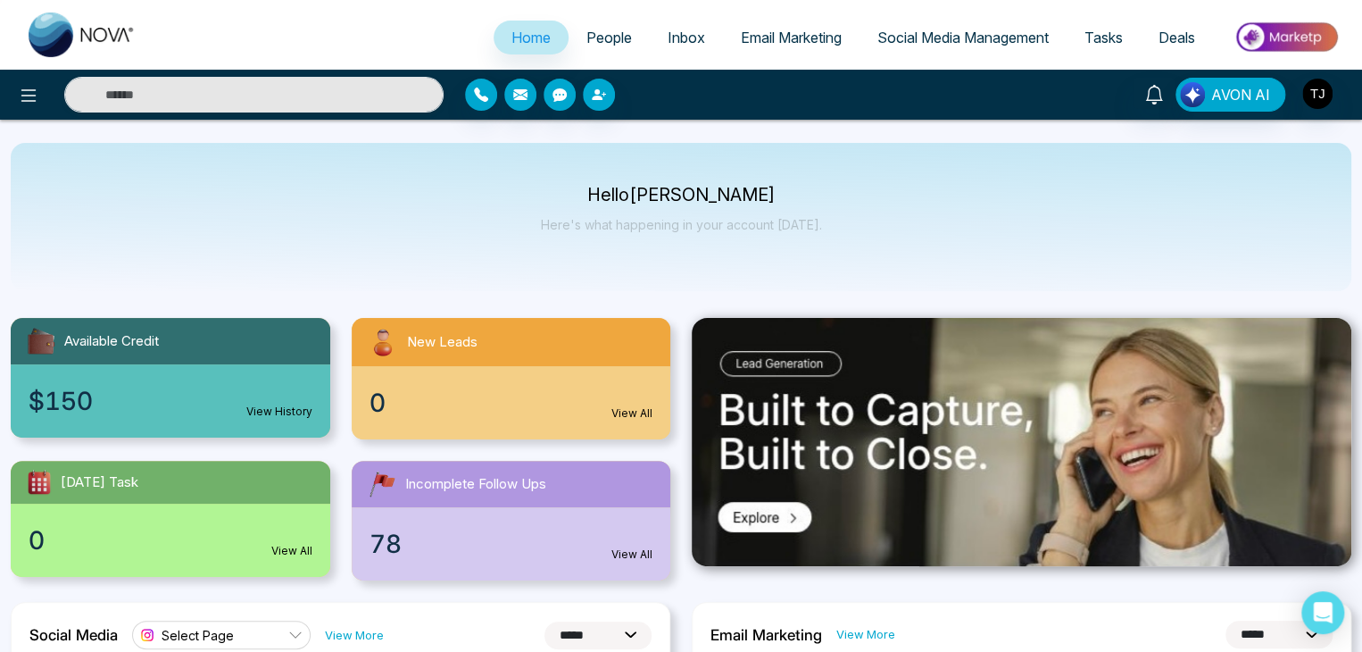
click at [681, 39] on span "Inbox" at bounding box center [686, 38] width 37 height 18
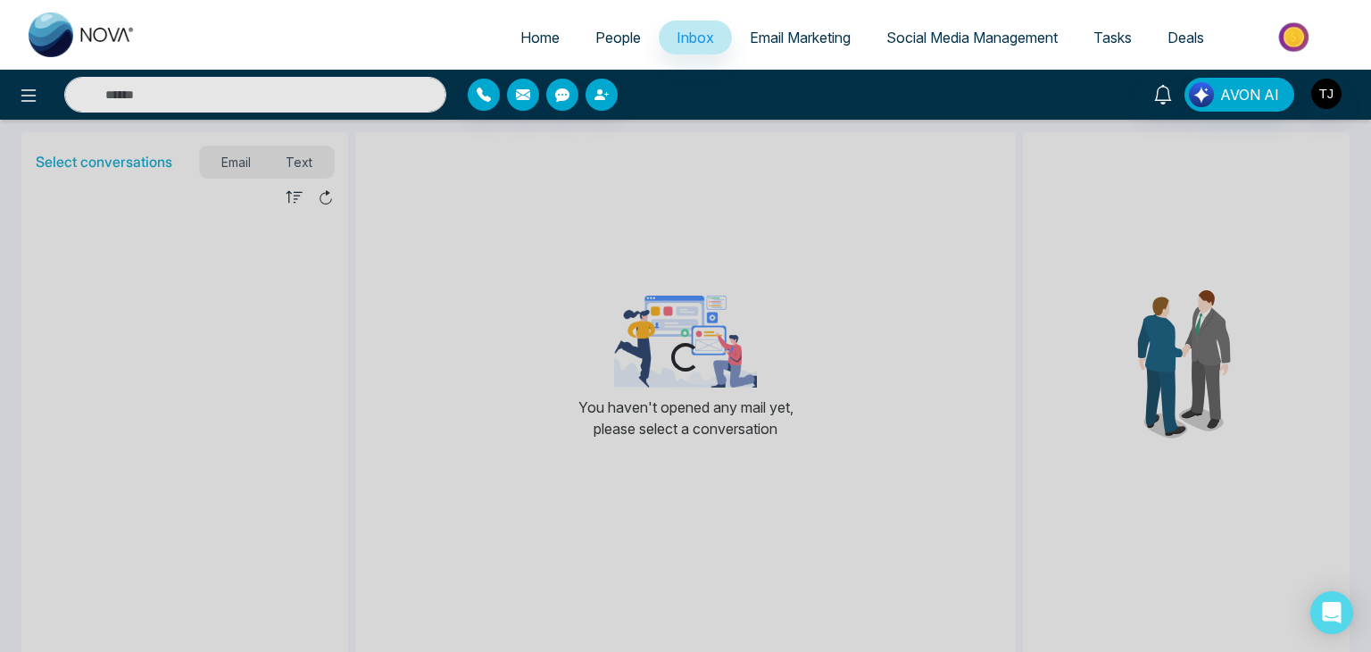
click at [554, 42] on link "Home" at bounding box center [540, 38] width 75 height 34
select select "*"
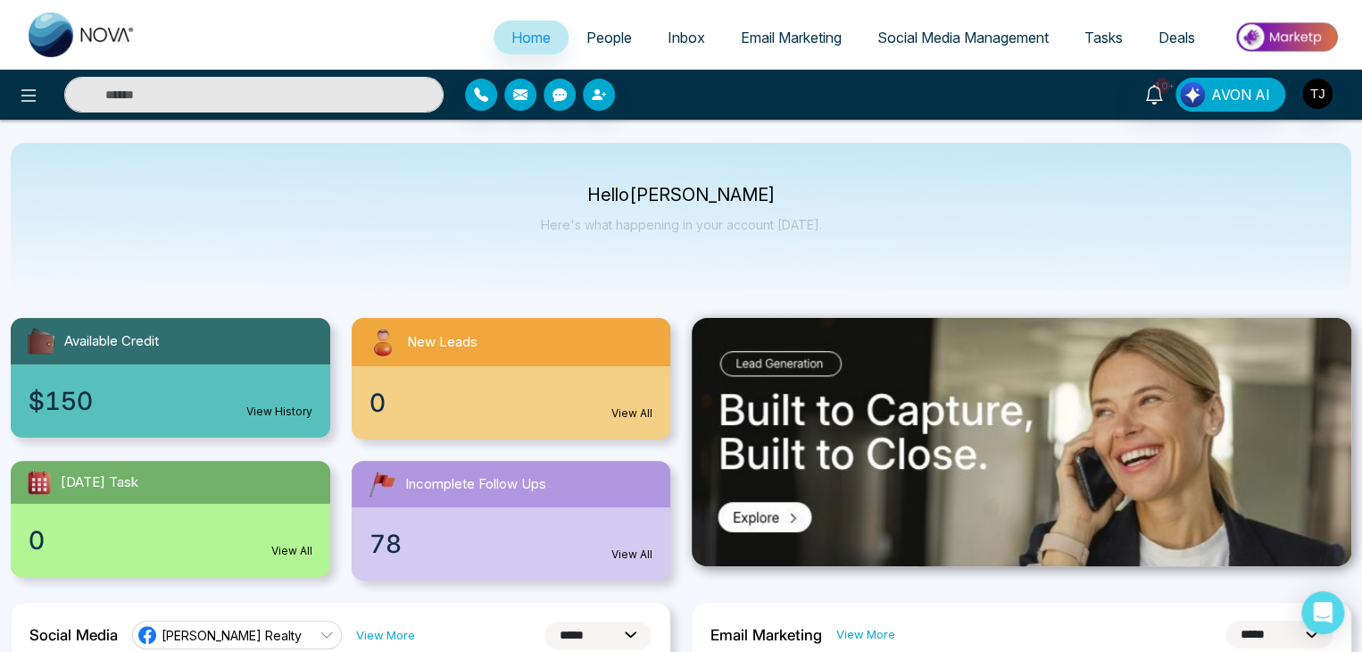
click at [783, 37] on span "Email Marketing" at bounding box center [791, 38] width 101 height 18
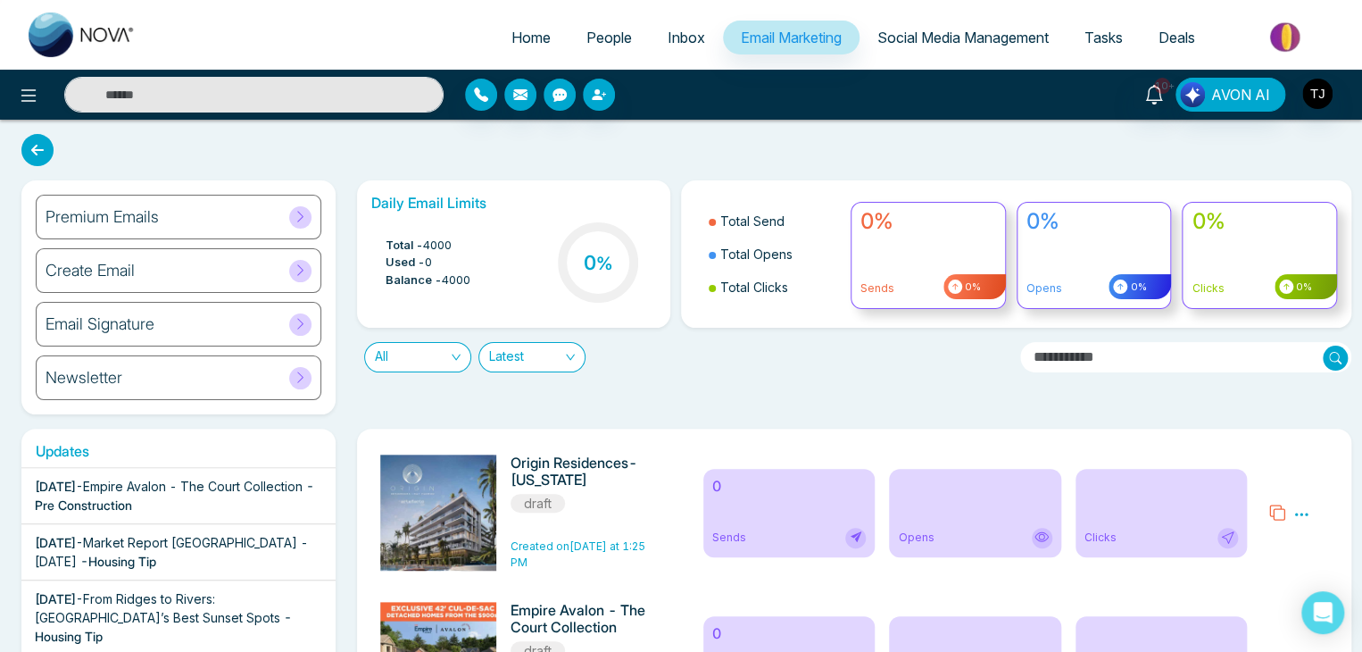
click at [990, 39] on span "Social Media Management" at bounding box center [962, 38] width 171 height 18
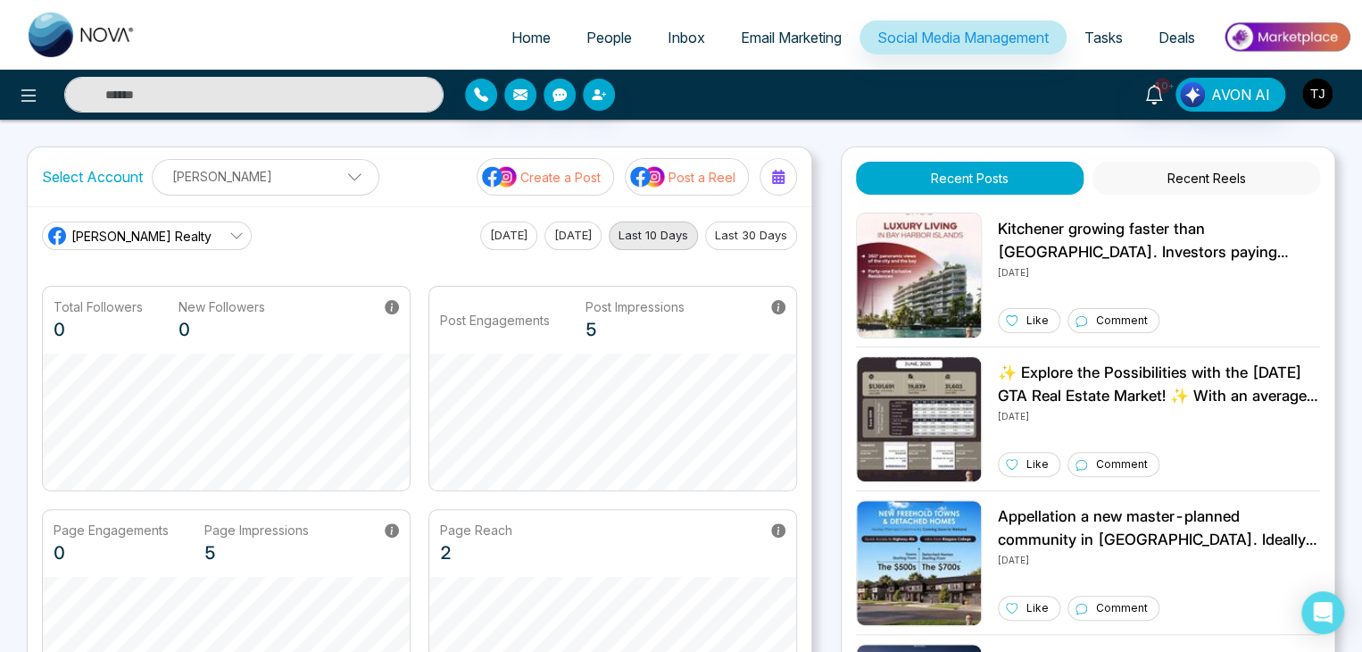
click at [1314, 93] on img "button" at bounding box center [1317, 94] width 30 height 30
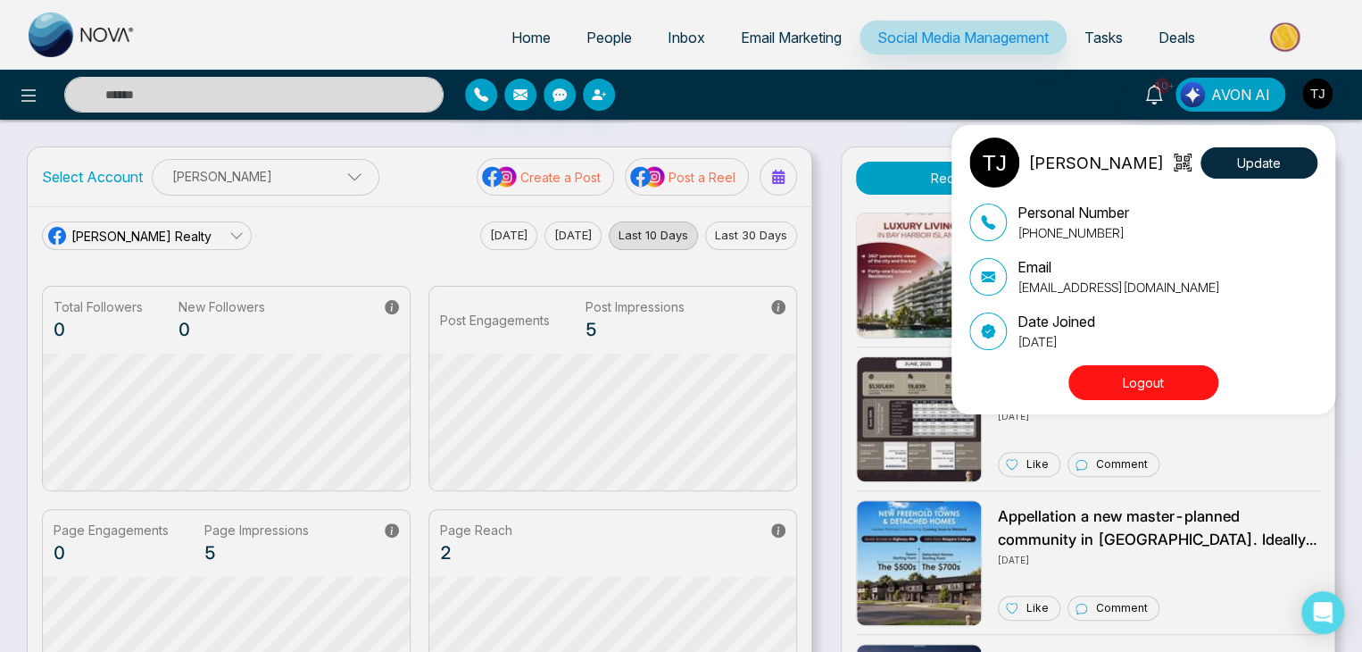
click at [1203, 379] on button "Logout" at bounding box center [1143, 382] width 150 height 35
